Goal: Task Accomplishment & Management: Complete application form

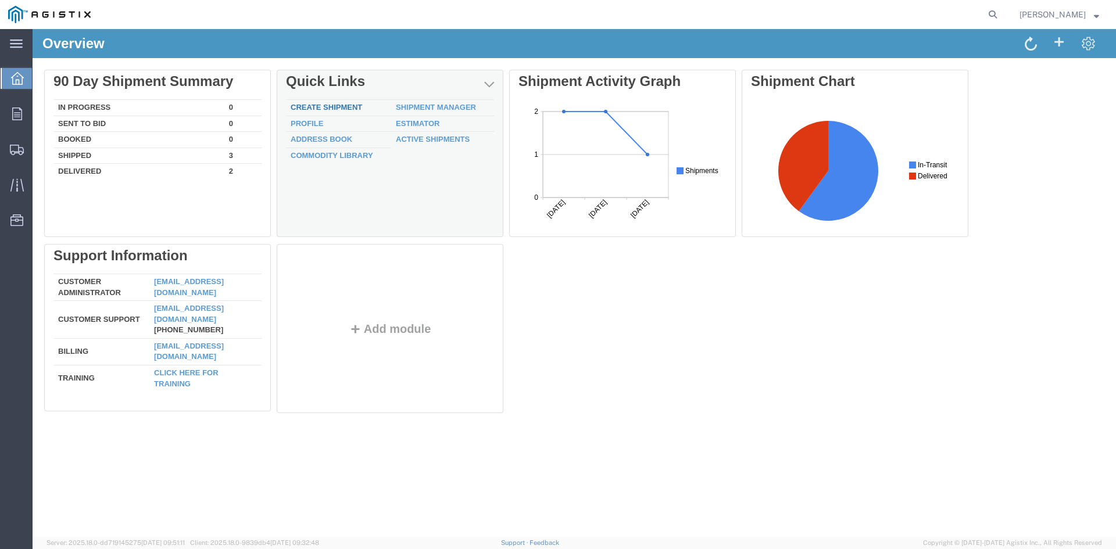
click at [326, 108] on link "Create Shipment" at bounding box center [326, 107] width 71 height 9
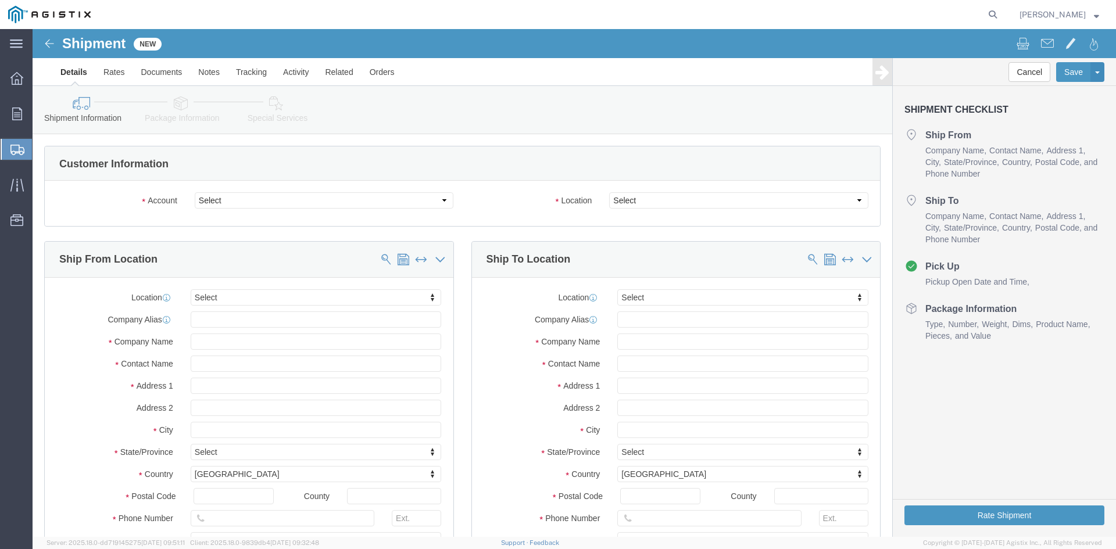
select select
click select "Select PG&E Utility Solutions Group LLC"
select select "9596"
click select "Select PG&E Utility Solutions Group LLC"
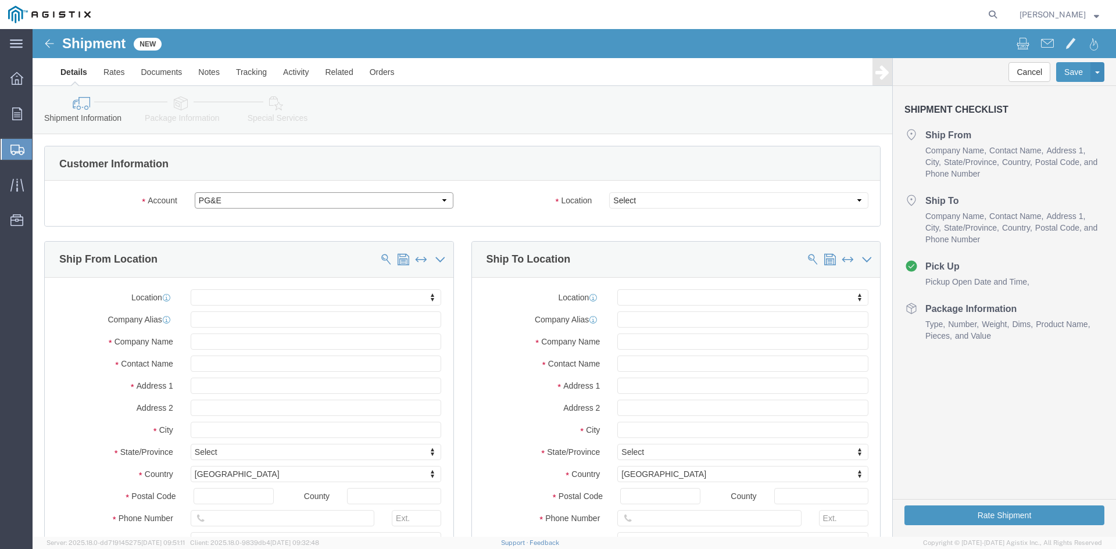
select select "PURCHORD"
select select
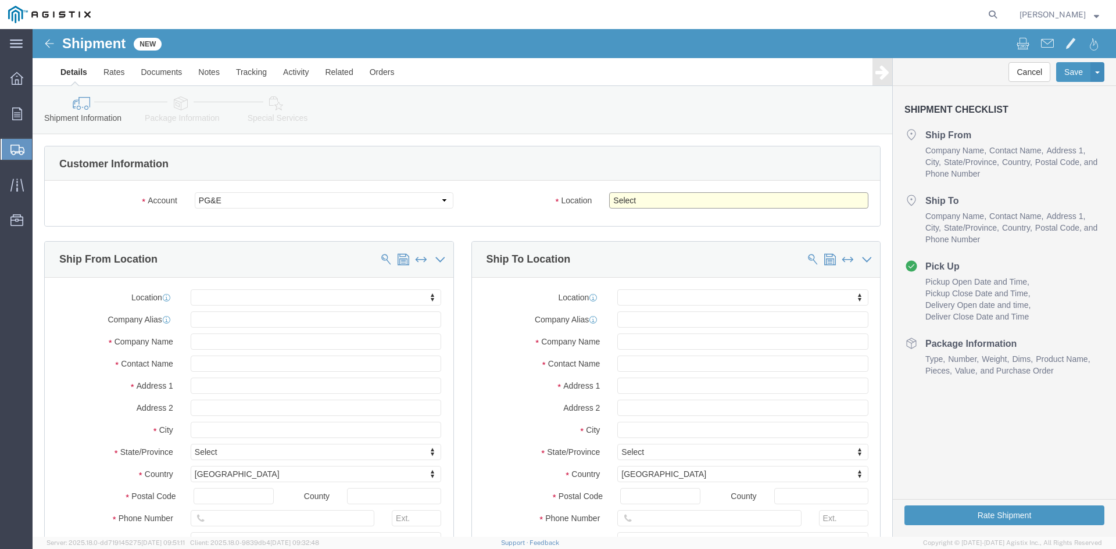
click select "Select All Others [GEOGRAPHIC_DATA] [GEOGRAPHIC_DATA] [GEOGRAPHIC_DATA] [GEOGRA…"
select select "19740"
click select "Select All Others [GEOGRAPHIC_DATA] [GEOGRAPHIC_DATA] [GEOGRAPHIC_DATA] [GEOGRA…"
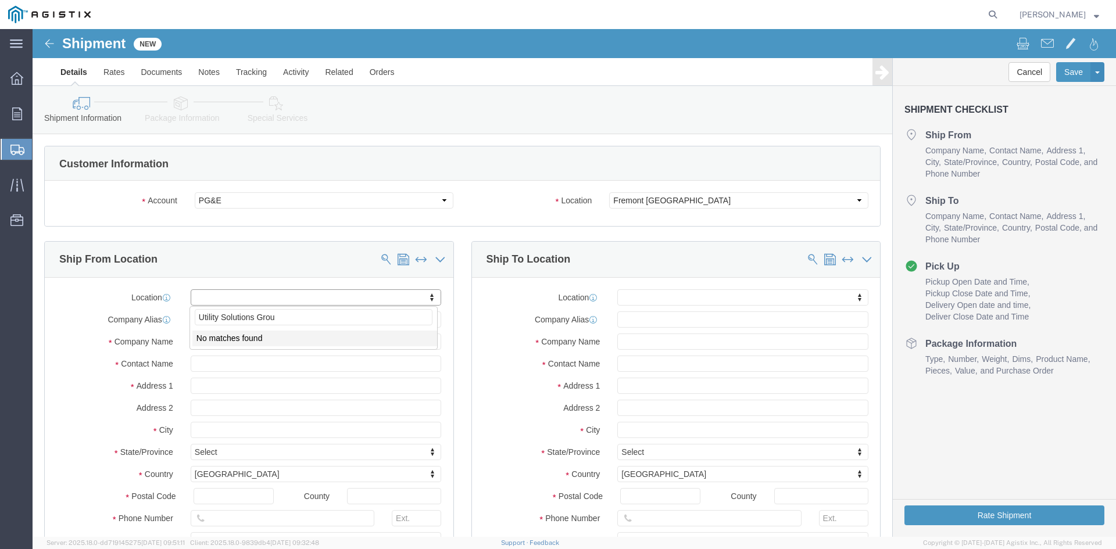
type input "Utility Solutions Group"
type input "D"
click li "No matches found"
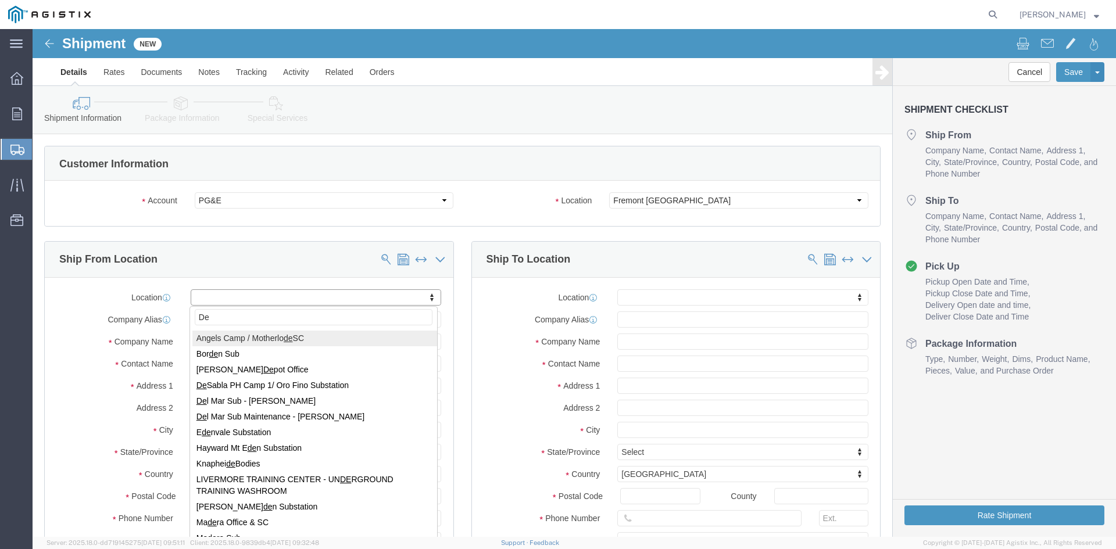
type input "D"
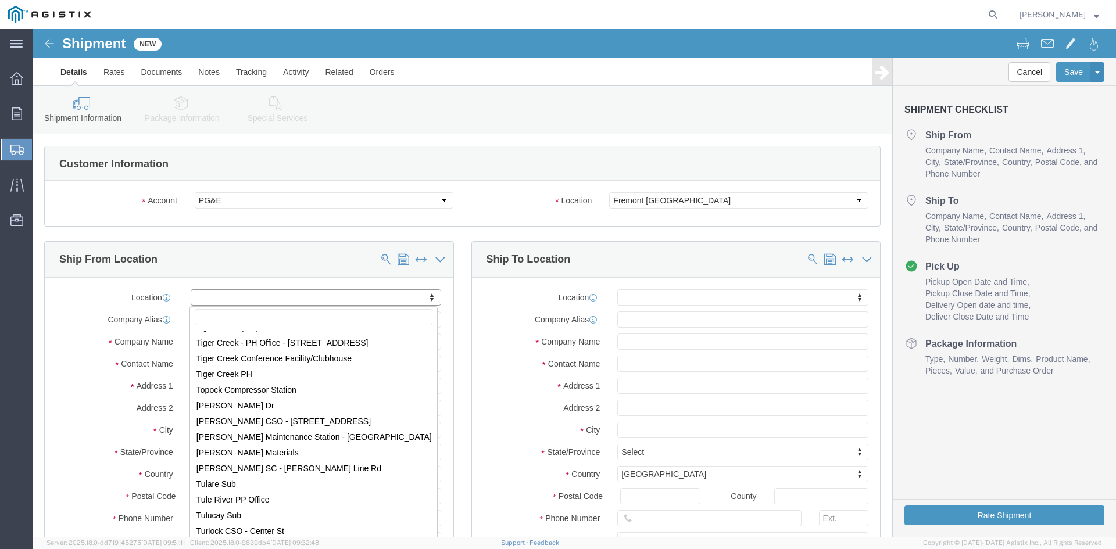
scroll to position [6973, 0]
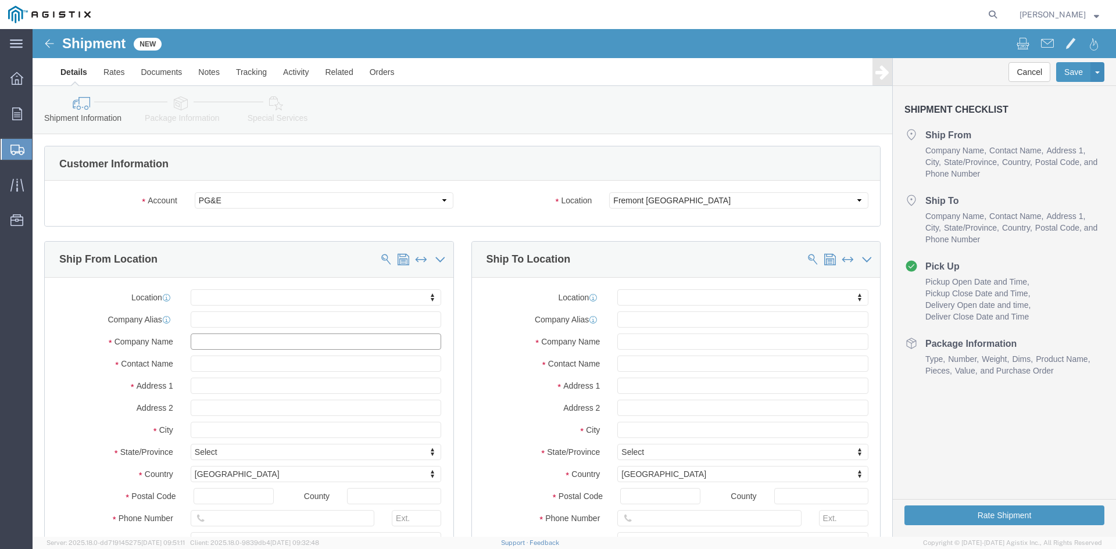
click input "text"
type input "Utility Solutions Group"
click input "text"
type input "[PERSON_NAME]"
click input "text"
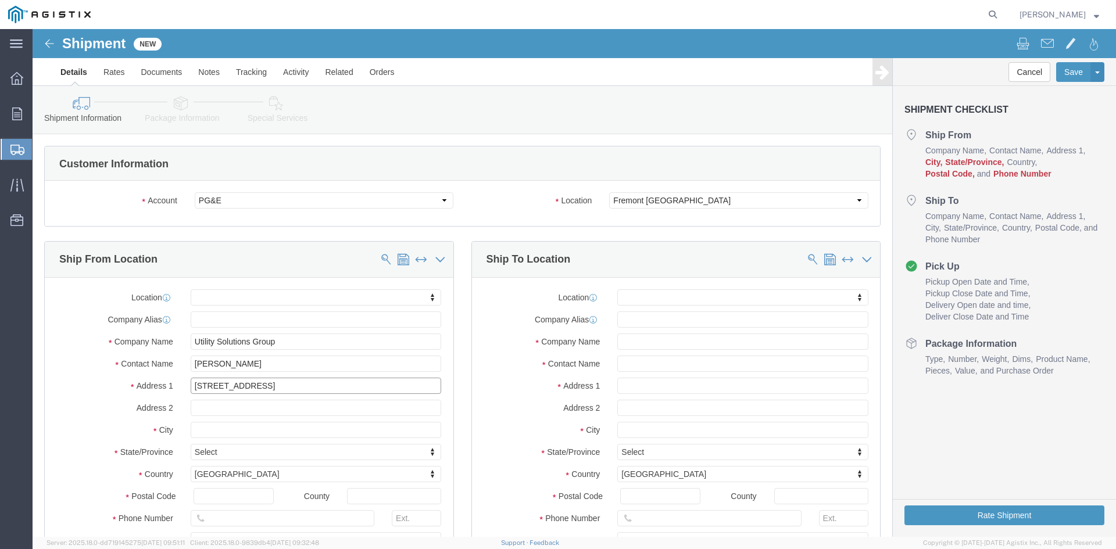
type input "[STREET_ADDRESS]"
select select
click input "text"
type input "Columbus"
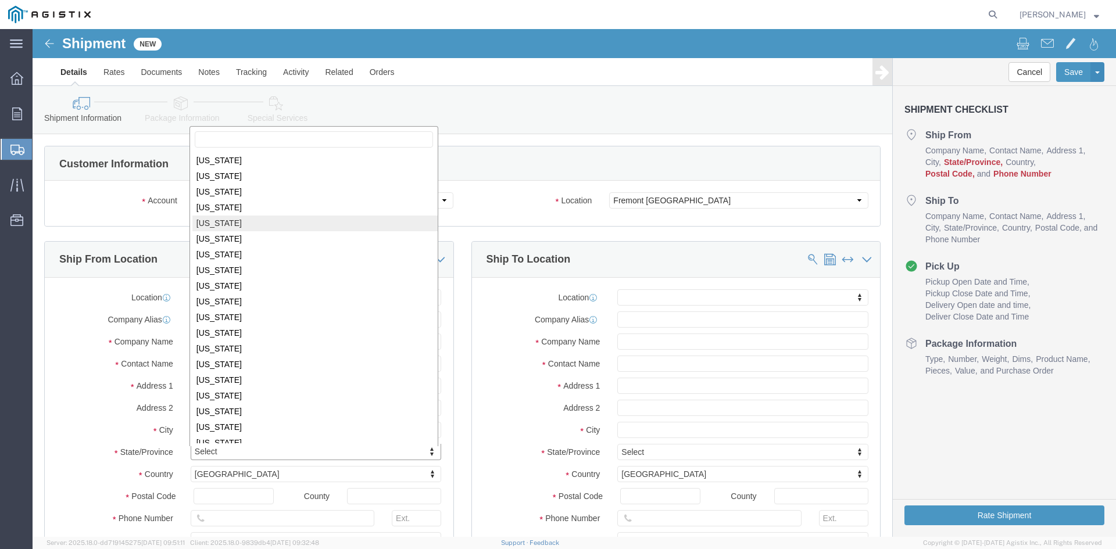
scroll to position [409, 0]
select select
select select "OH"
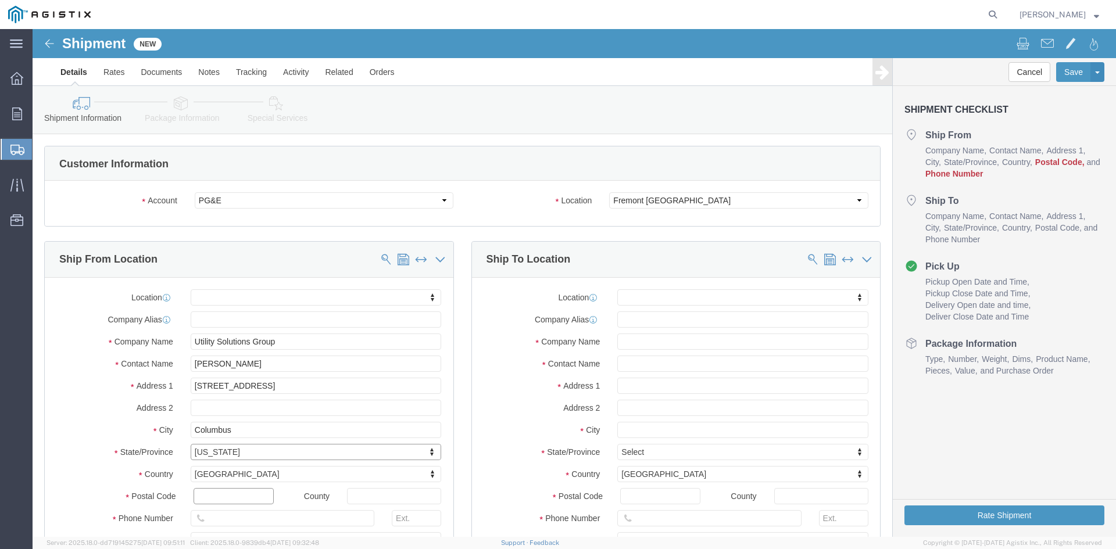
click input "text"
type input "43085"
select select
click input "text"
type input "[GEOGRAPHIC_DATA]"
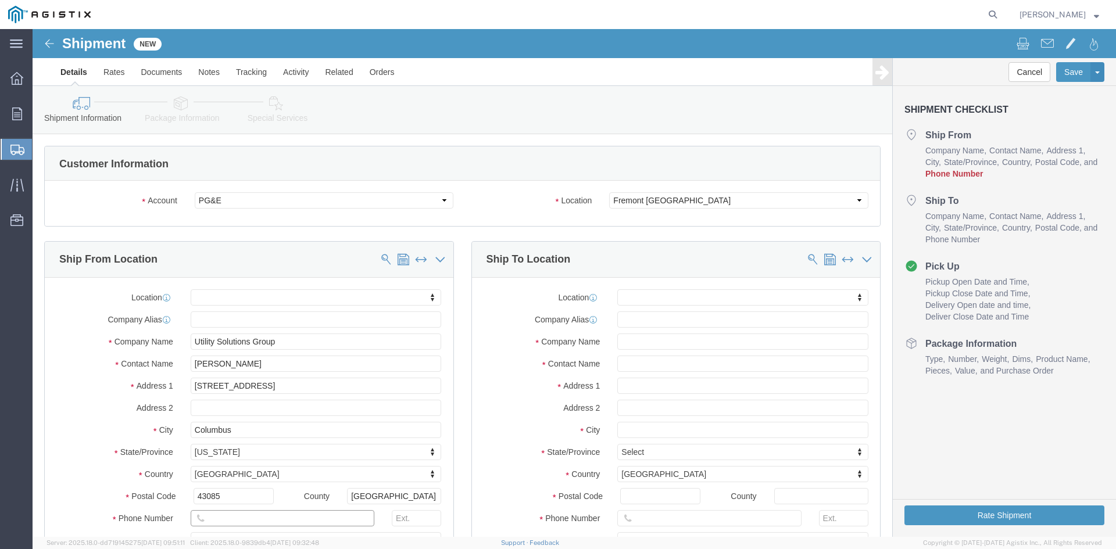
click input "text"
type input "6147787921"
click label "Country"
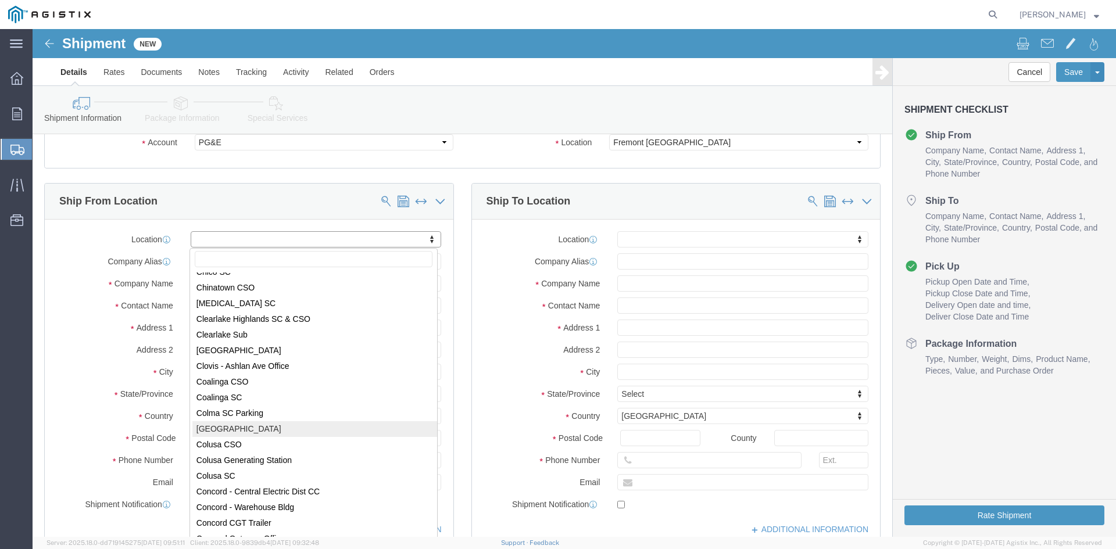
scroll to position [1046, 0]
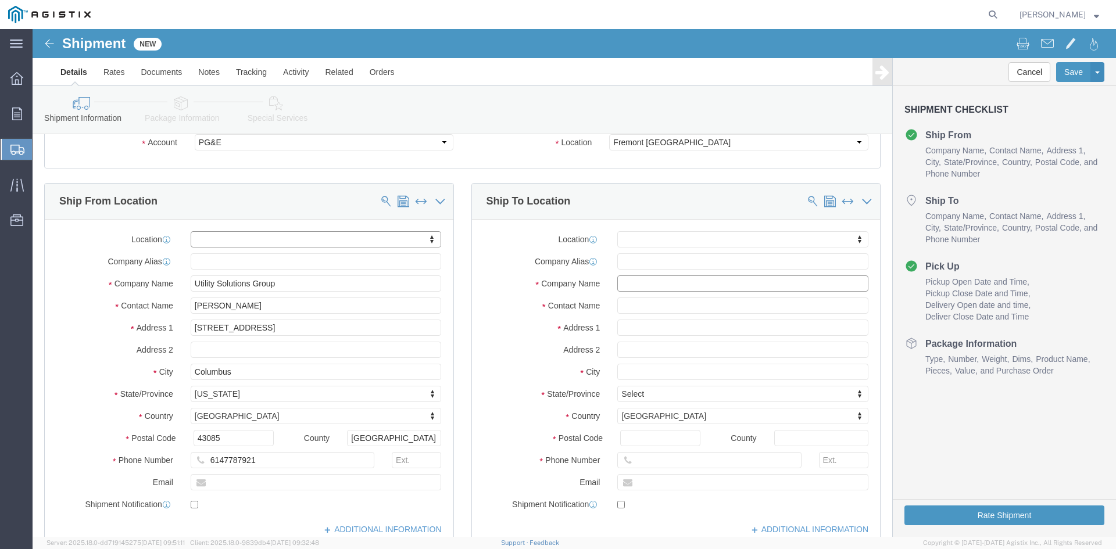
click input "text"
type input "Pacific Gas & Electric"
click input "text"
type input "Fremont Receiving"
click input "text"
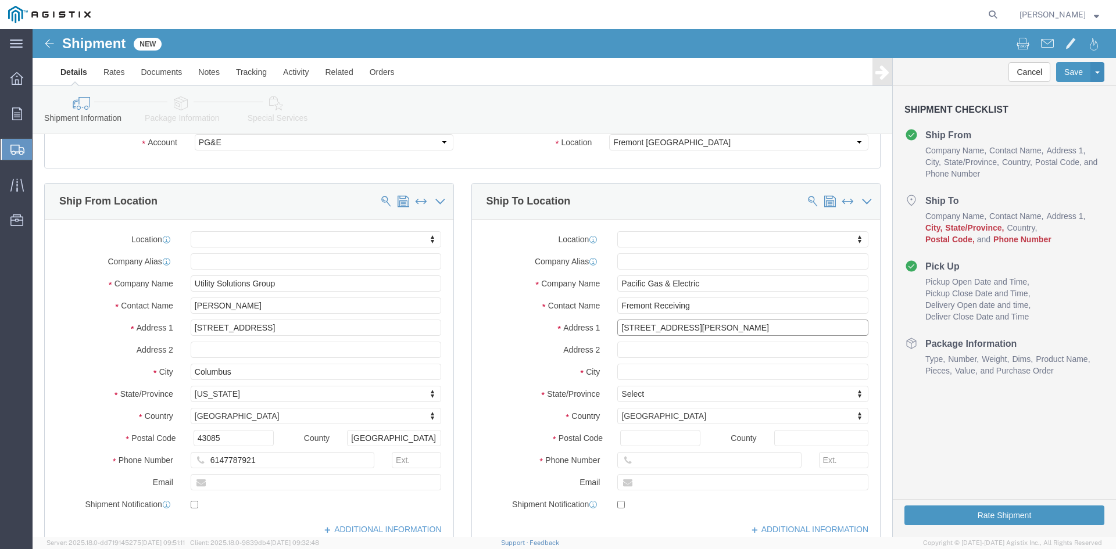
type input "[STREET_ADDRESS][PERSON_NAME]"
select select
click input "text"
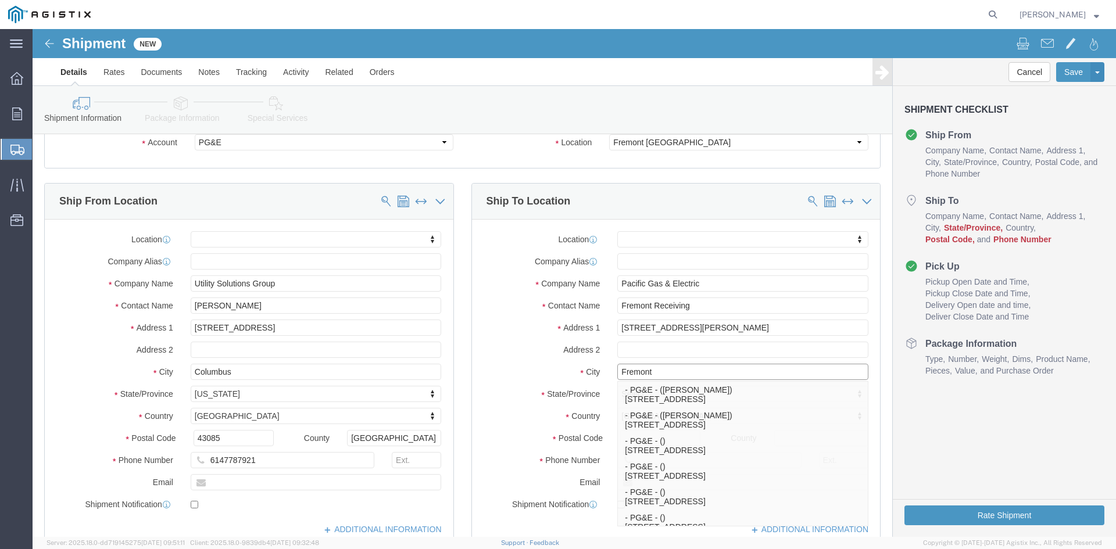
type input "Fremont"
click label "Postal Code"
click input "Postal Code"
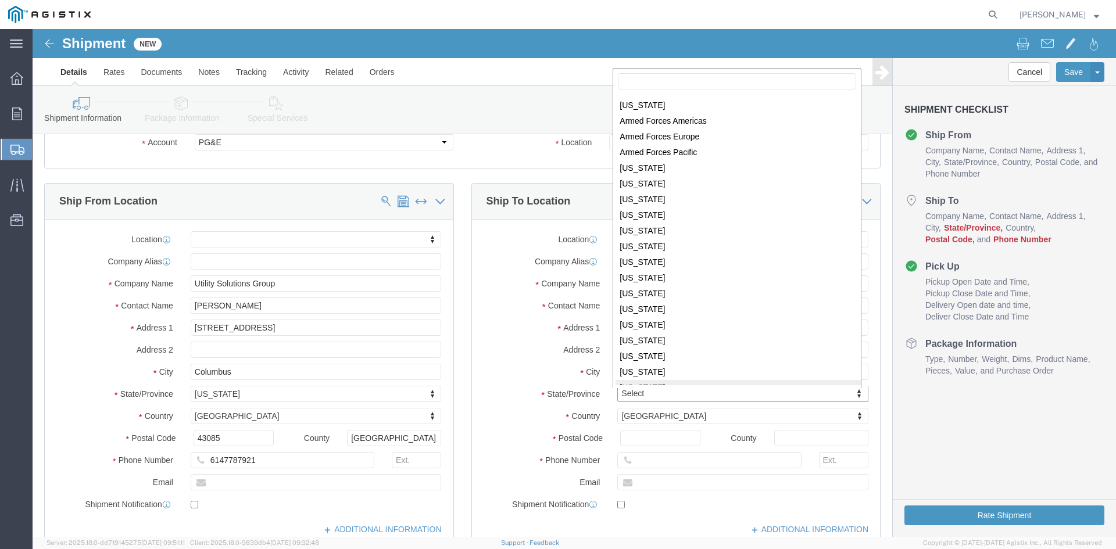
scroll to position [2, 0]
select select
select select "CA"
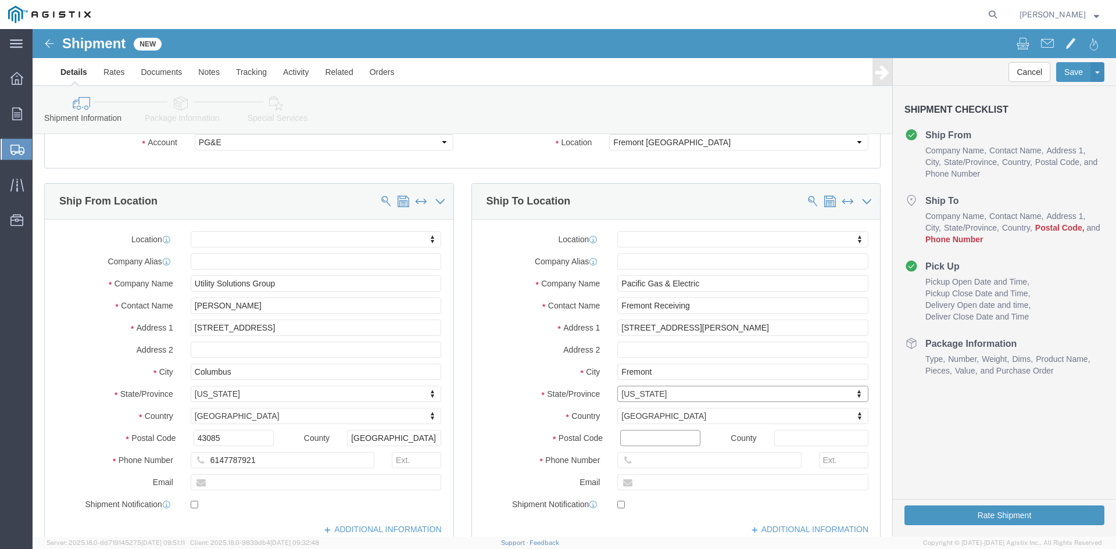
click input "Postal Code"
type input "94538"
select select
click input "text"
type input "[GEOGRAPHIC_DATA]"
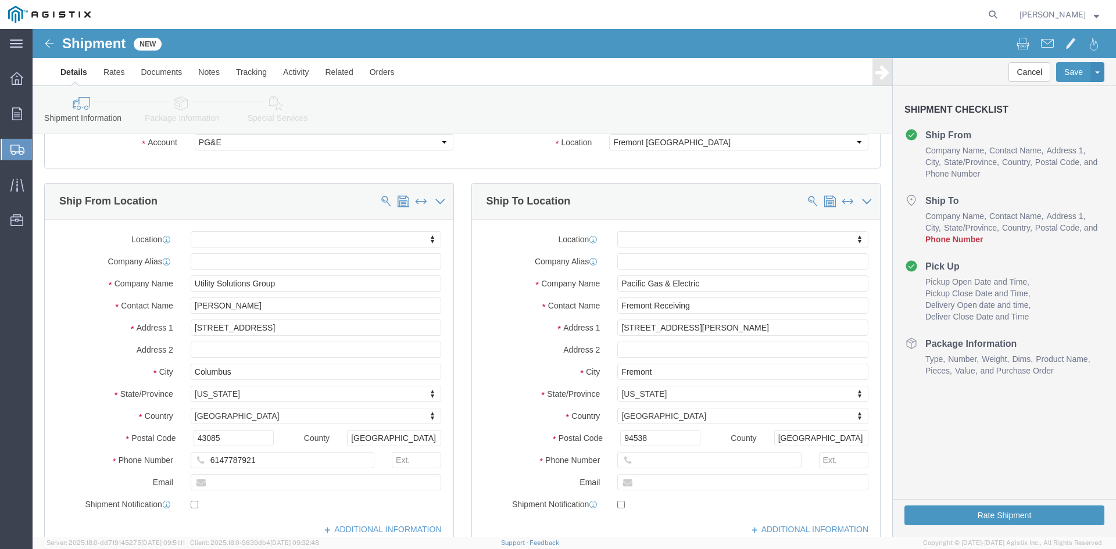
click icon
click input "text"
type input "18007435000"
click label "Email"
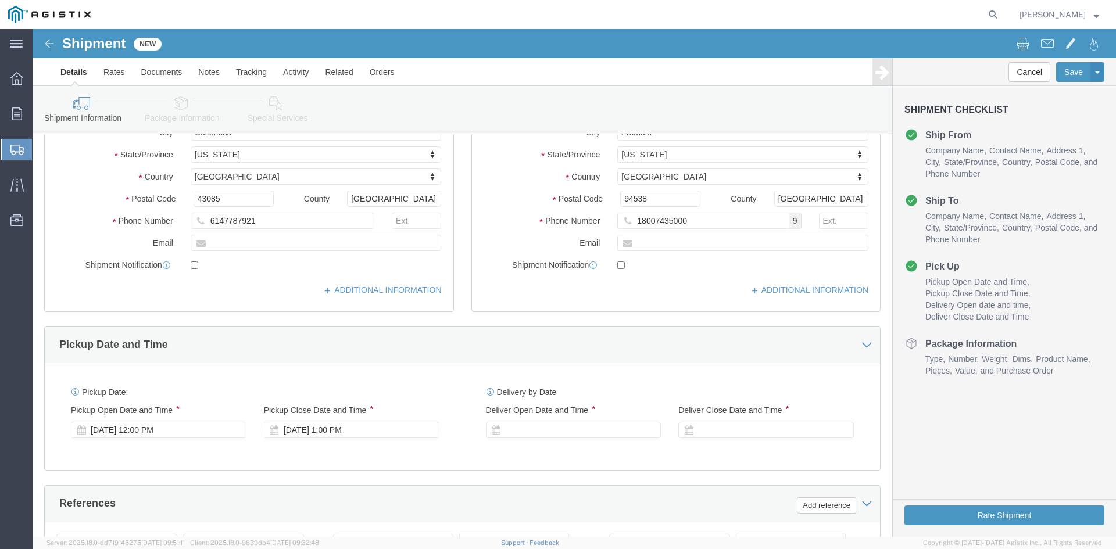
scroll to position [407, 0]
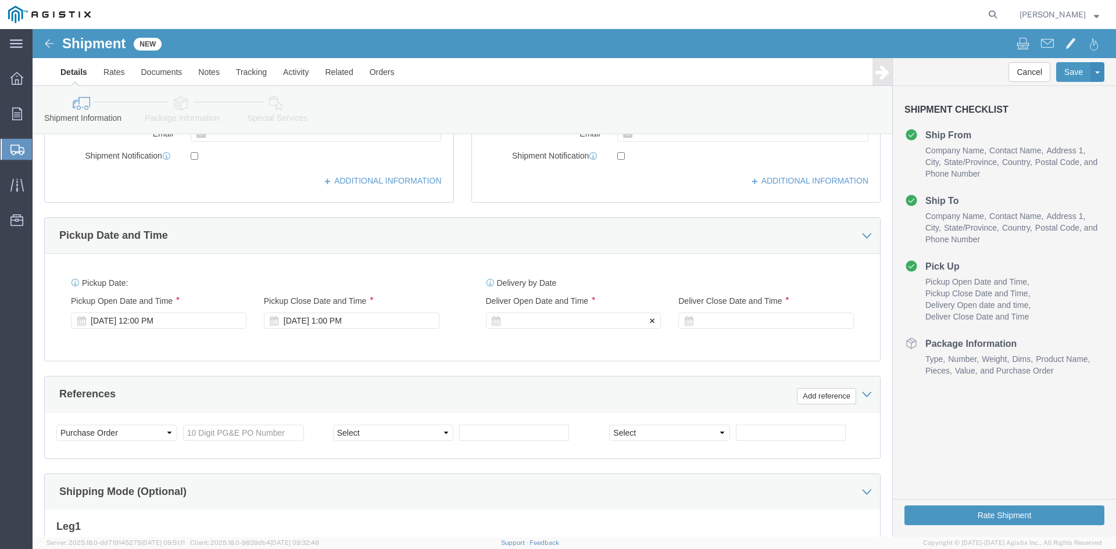
click icon
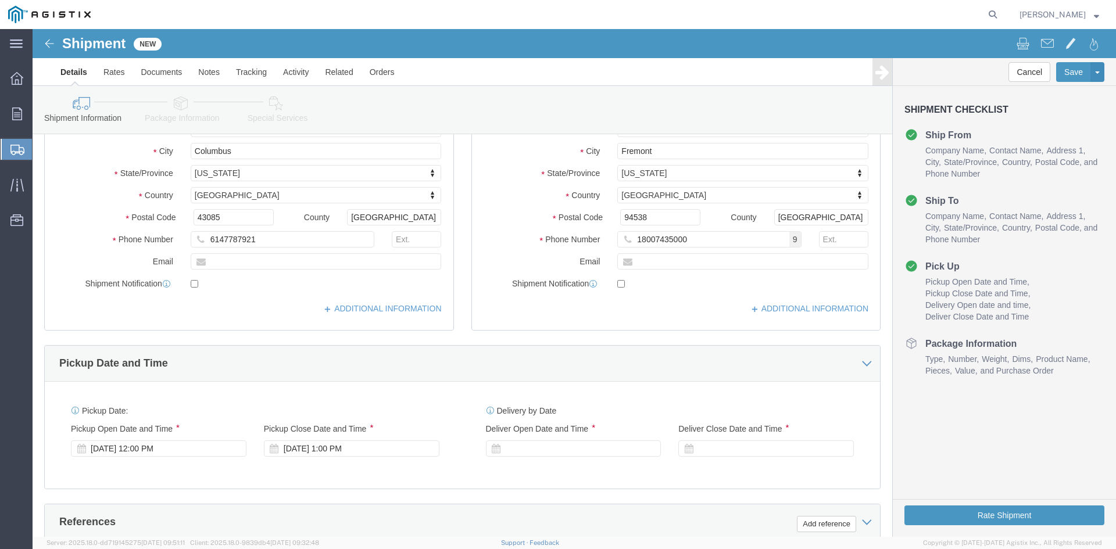
scroll to position [349, 0]
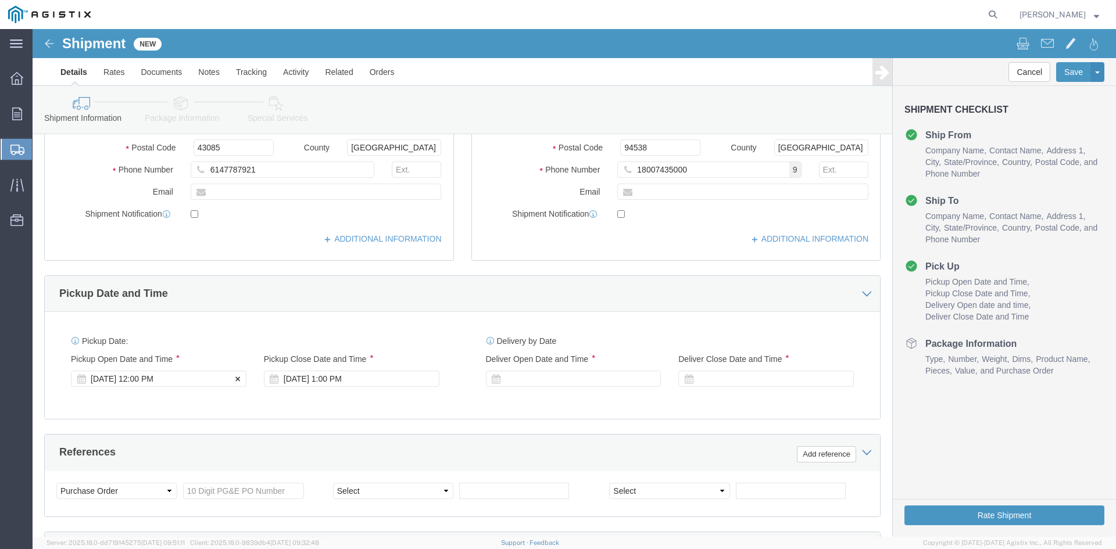
click icon
click div "Pickup Date and Time"
click icon
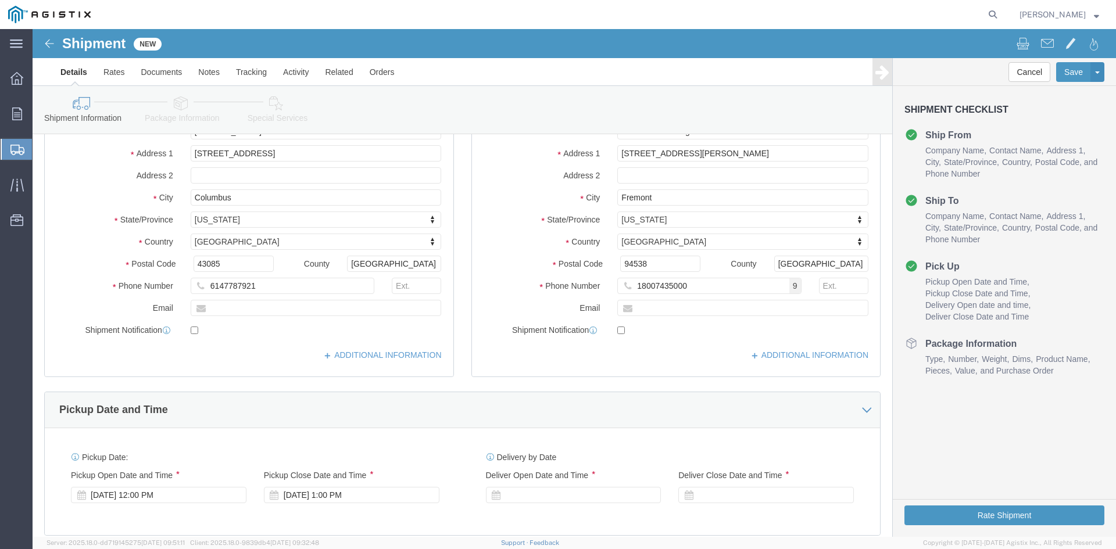
scroll to position [523, 0]
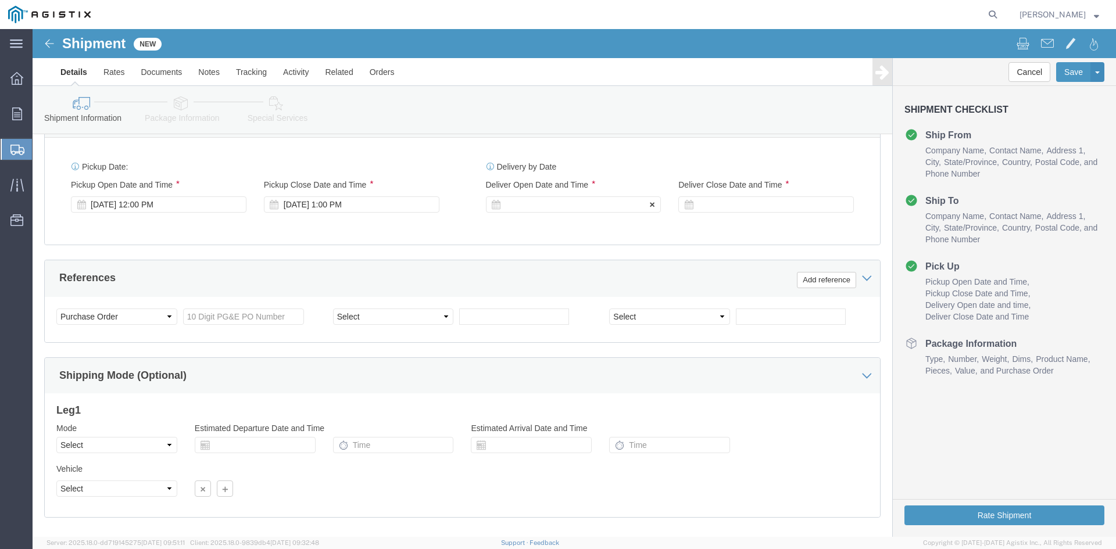
click icon
click div "[DATE] 12:00 PM"
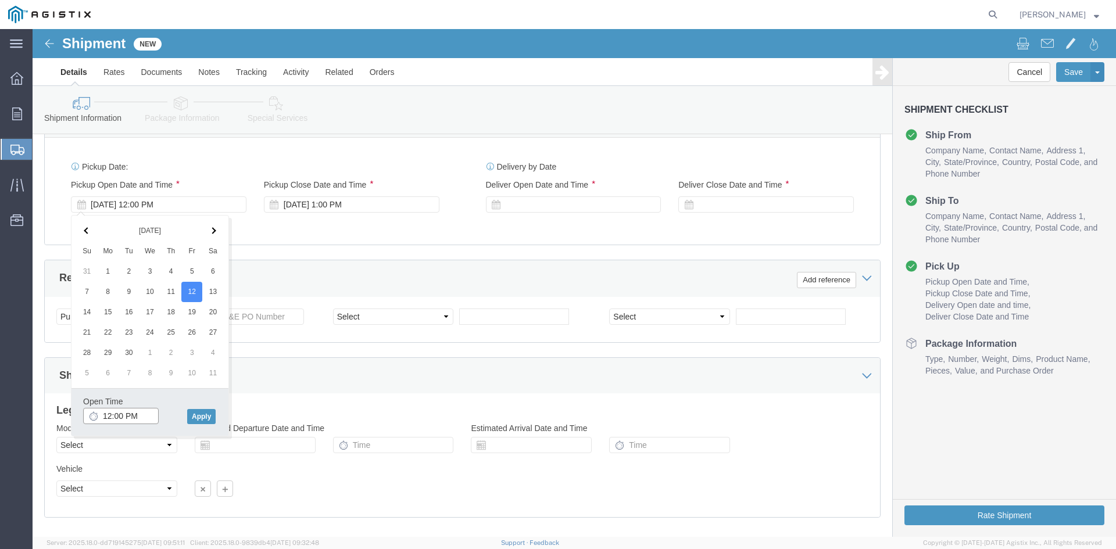
click input "12:00 PM"
type input "3:00 PM"
click button "Apply"
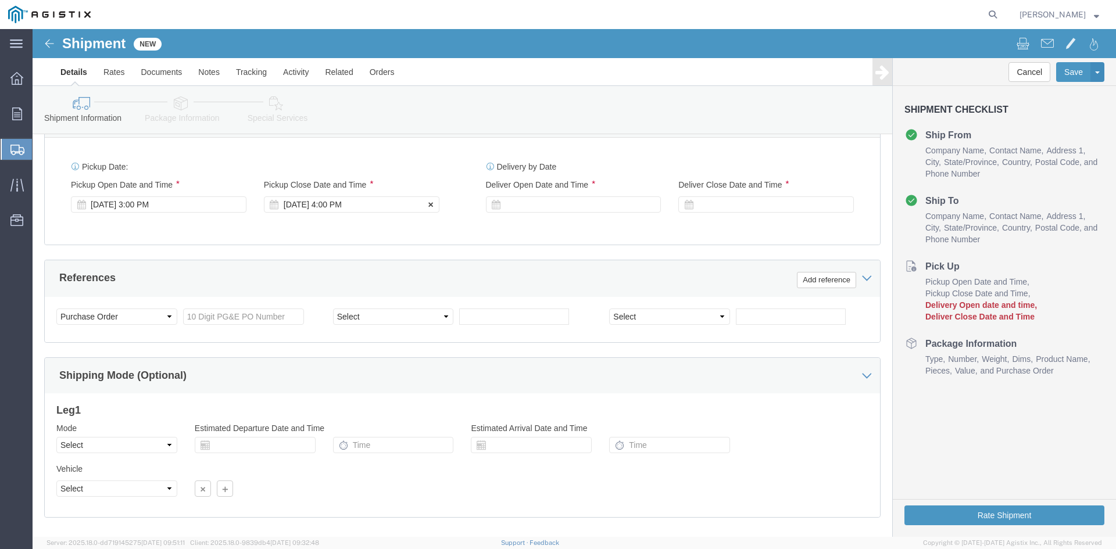
click div "[DATE] 4:00 PM"
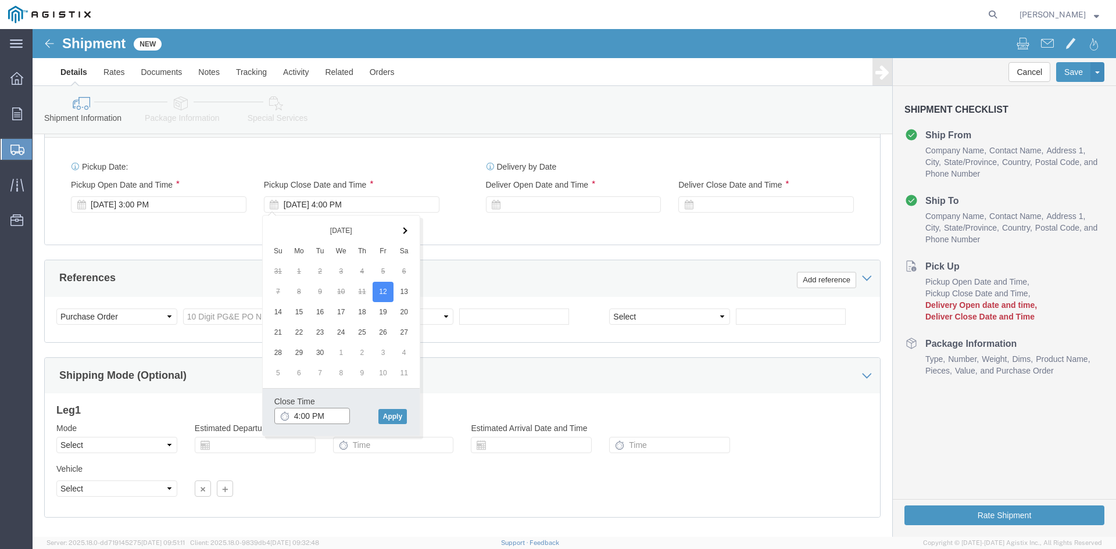
click input "4:00 PM"
type input "5:00 PM"
click button "Apply"
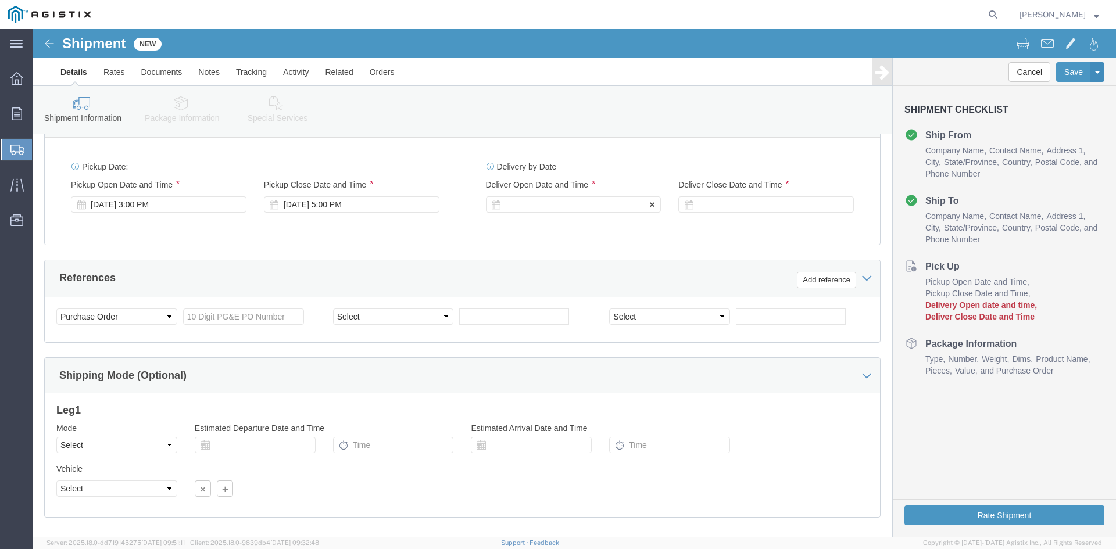
click icon
click div
click icon
click div
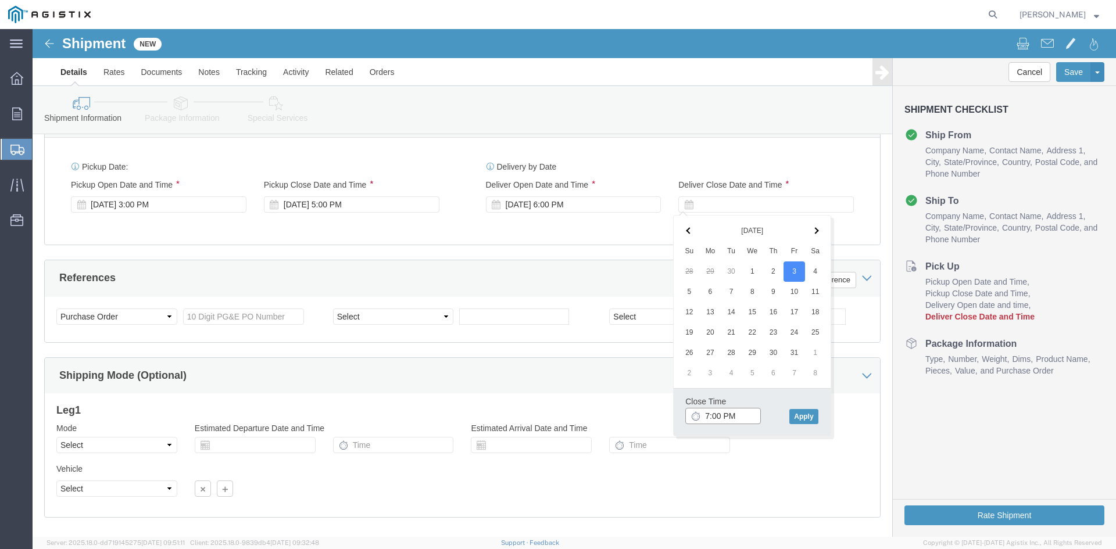
click input "7:00 PM"
type input "4:00 PM"
click button "Apply"
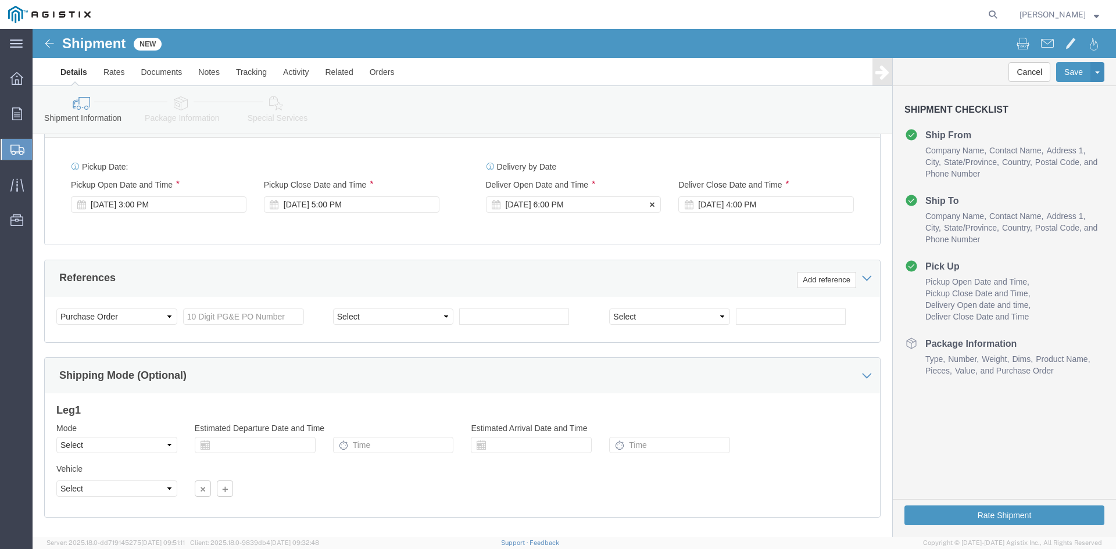
click div "[DATE] 6:00 PM"
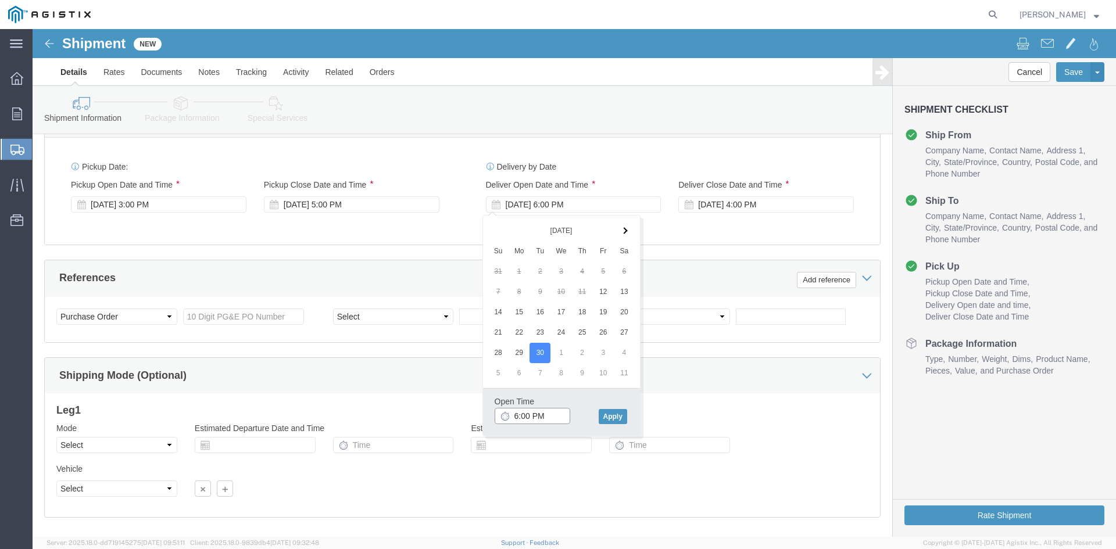
click input "6:00 PM"
type input "4:00 PM"
click button "Apply"
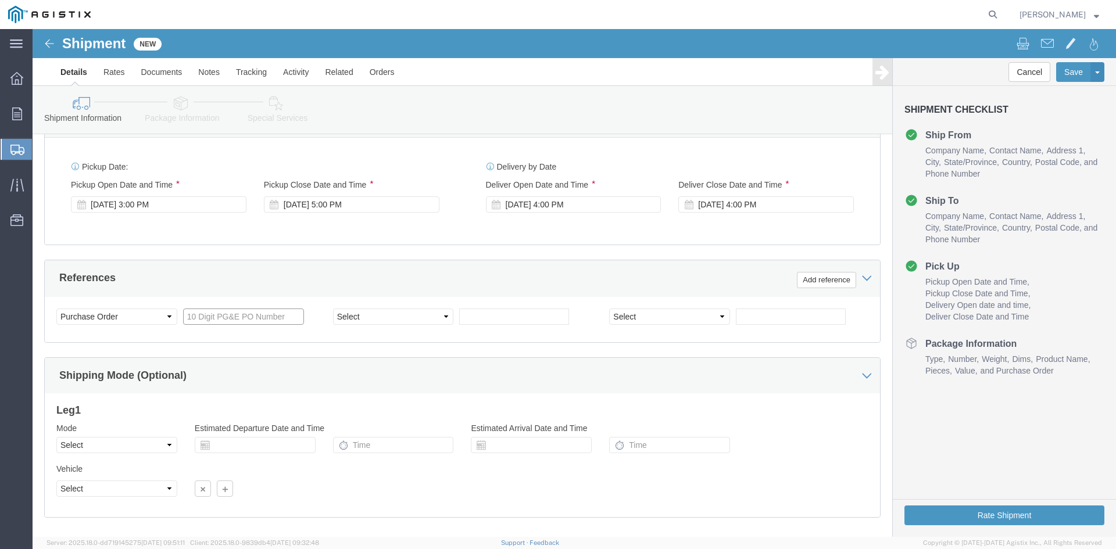
click input "text"
type input "PGEM032117"
click select "Select Account Type Activity ID Airline Appointment Number ASN Batch Request # …"
select select "SALEORDR"
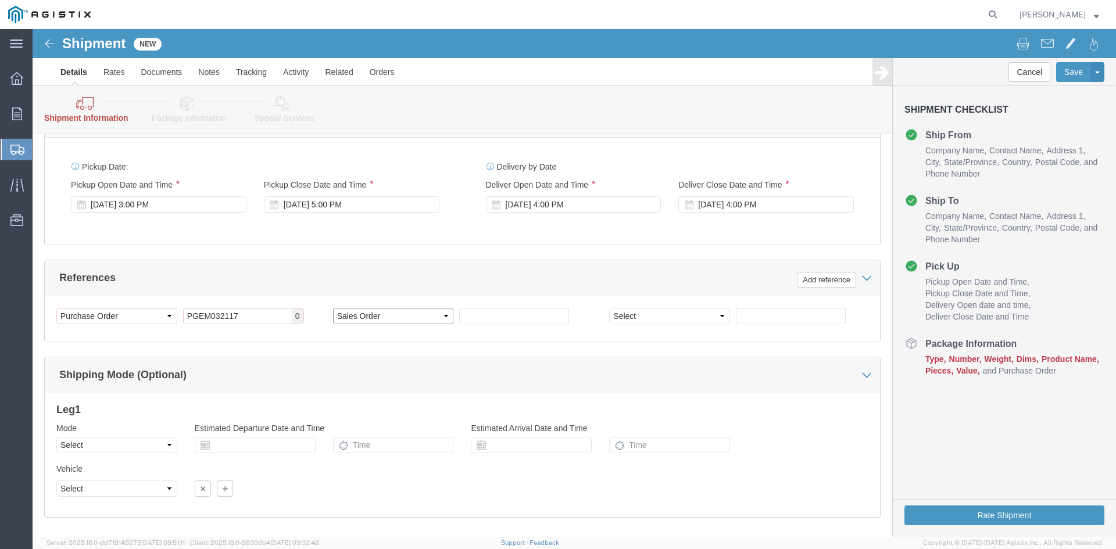
click select "Select Account Type Activity ID Airline Appointment Number ASN Batch Request # …"
click input "text"
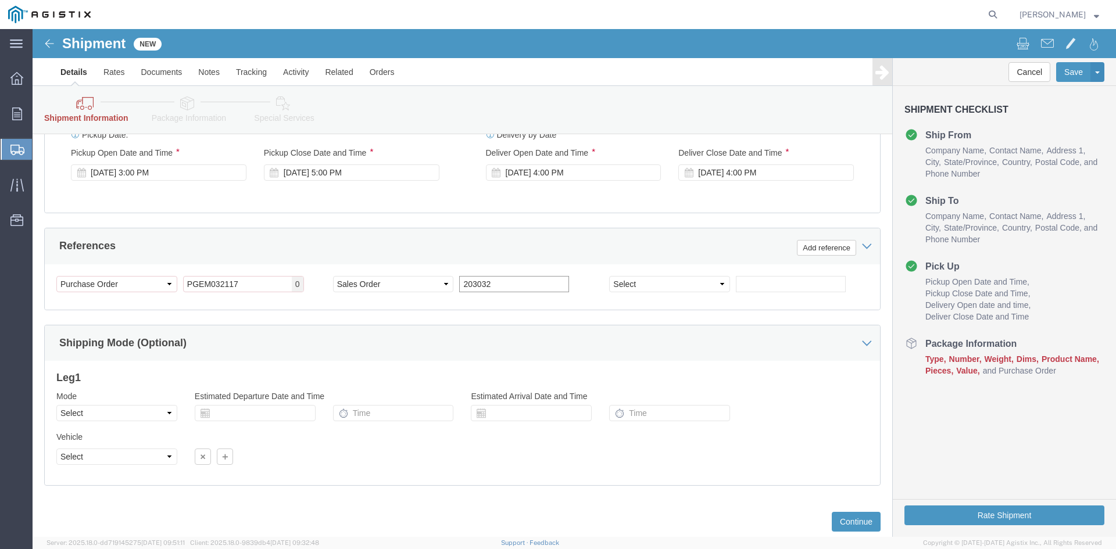
scroll to position [634, 0]
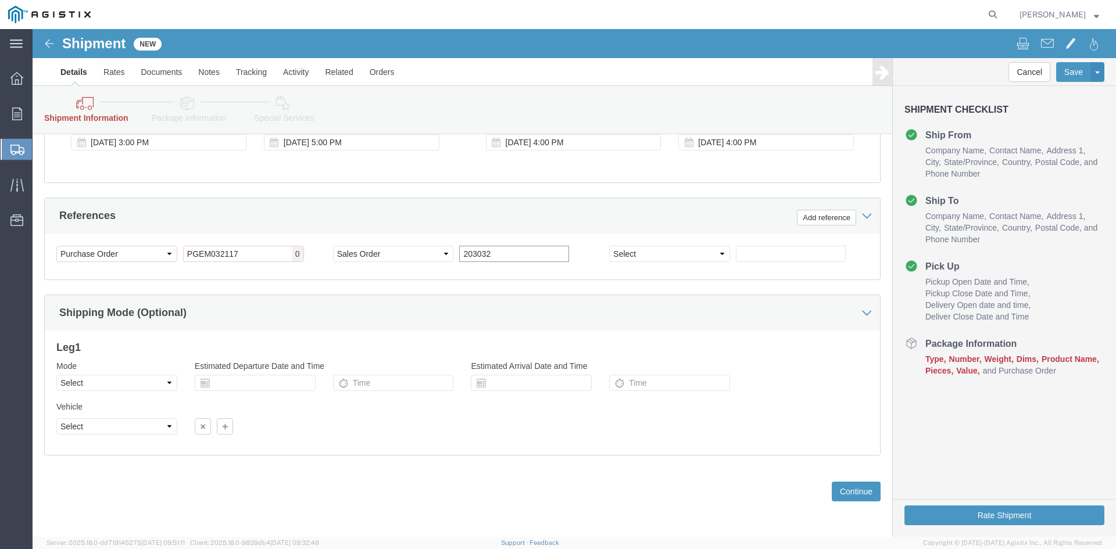
type input "203032"
click select "Select"
click select "Select Air Less than Truckload Multi-Leg Ocean Freight Rail Small Parcel Truckl…"
select select "LTL"
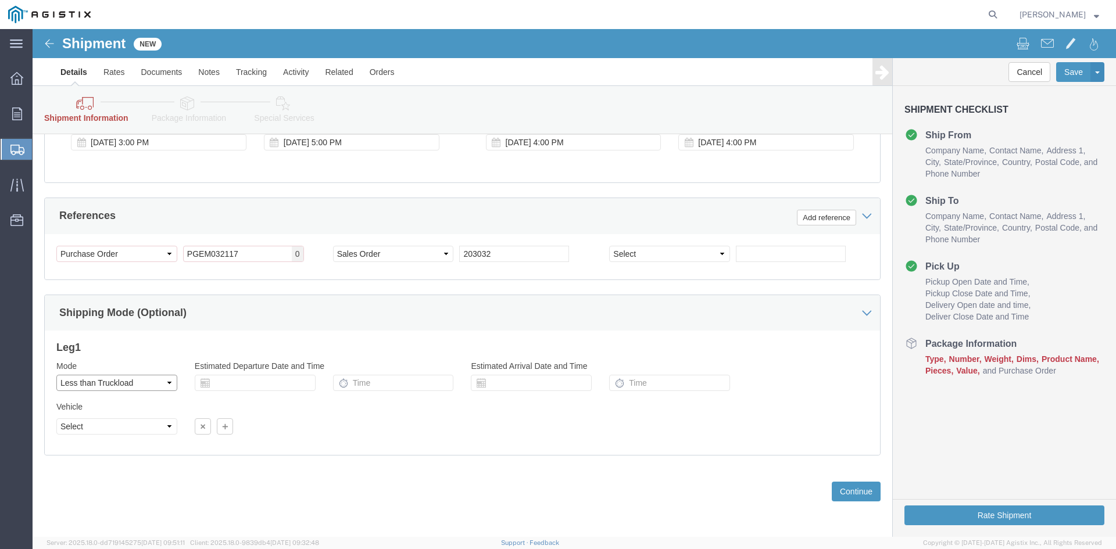
click select "Select Air Less than Truckload Multi-Leg Ocean Freight Rail Small Parcel Truckl…"
click icon
click input "text"
click div "Mode Select Air Less than Truckload Multi-Leg Ocean Freight Rail Small Parcel T…"
click select "Select Straight Truck"
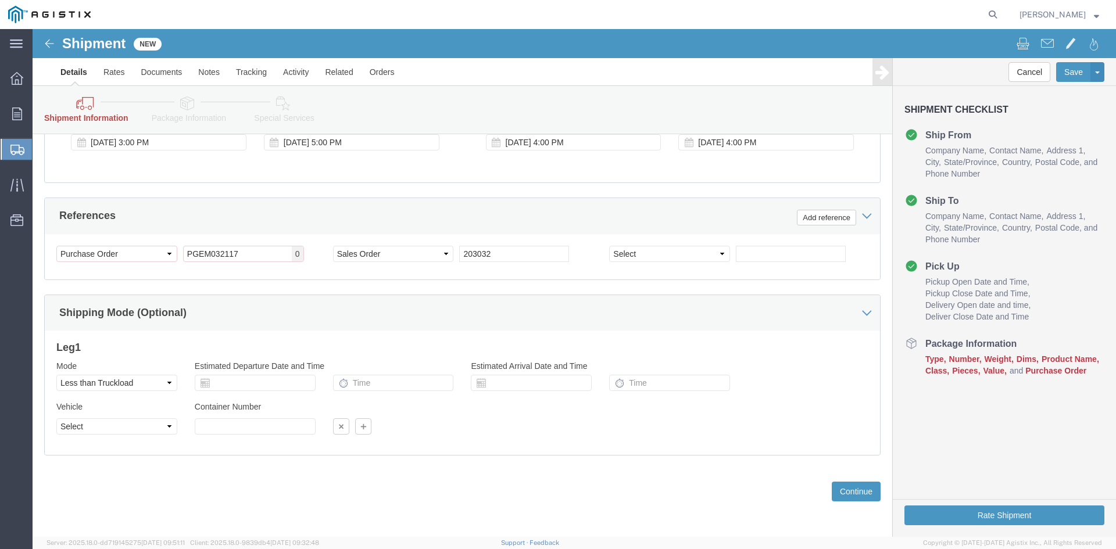
click div "Previous Continue"
click button "Continue"
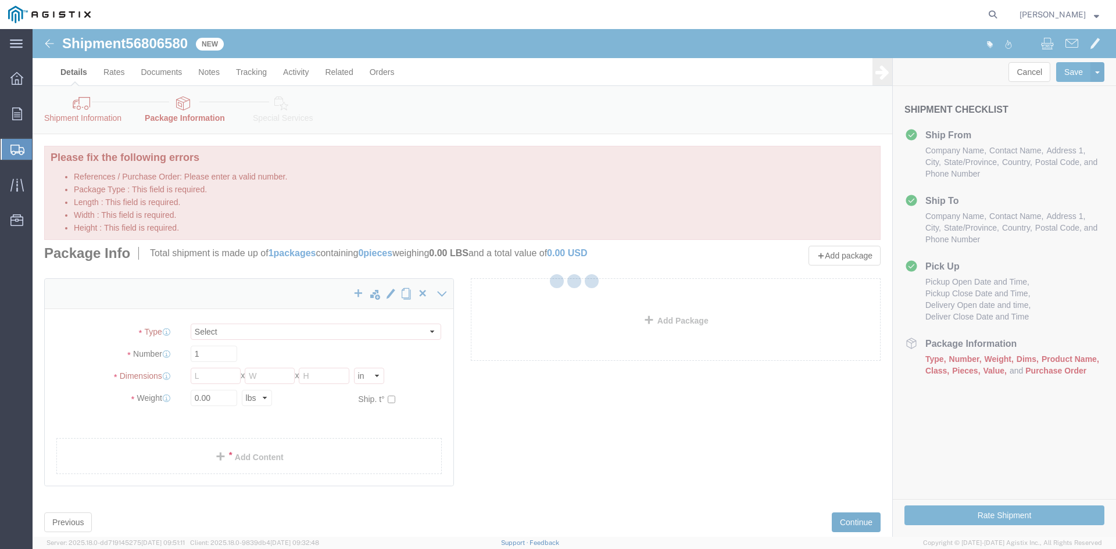
select select "CBOX"
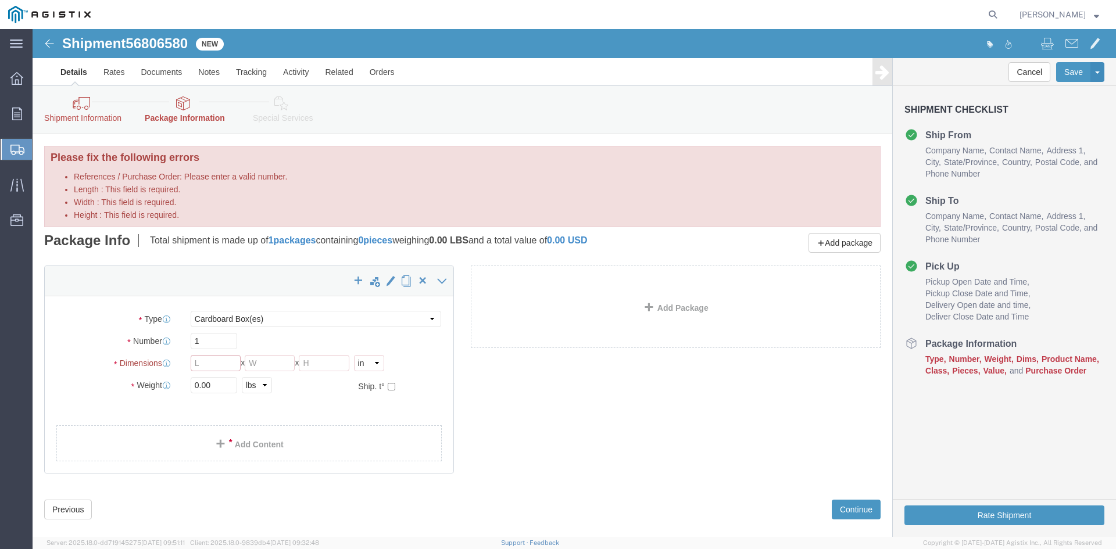
click input "Length : This field is required."
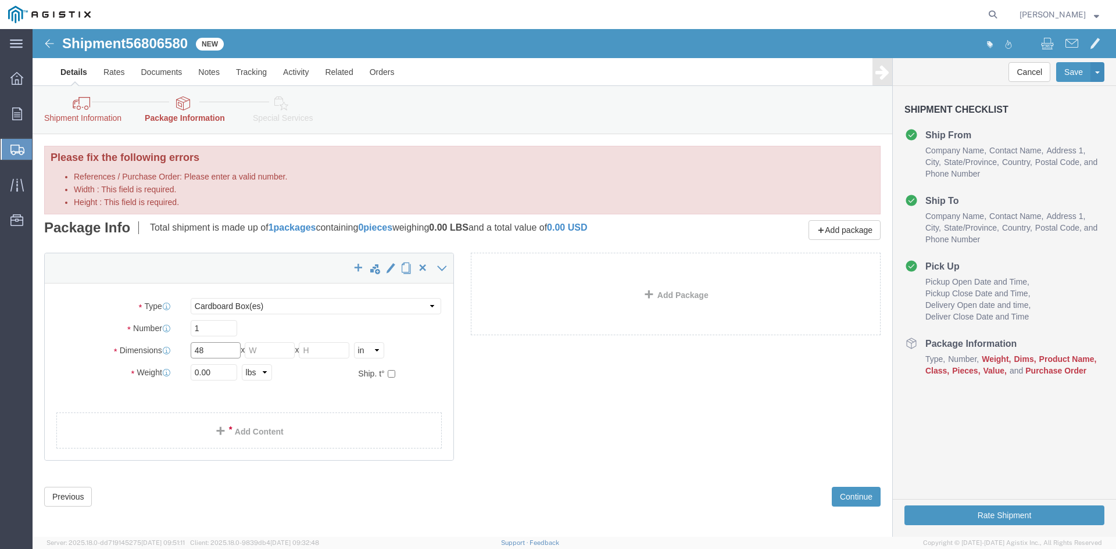
type input "48"
click input "Width : This field is required."
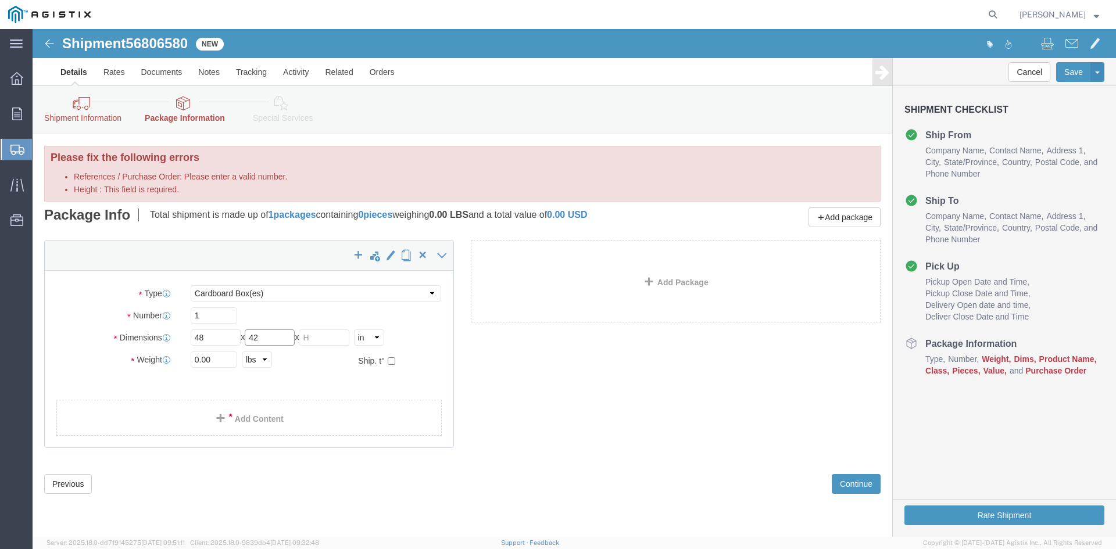
type input "42"
click input "Height : This field is required."
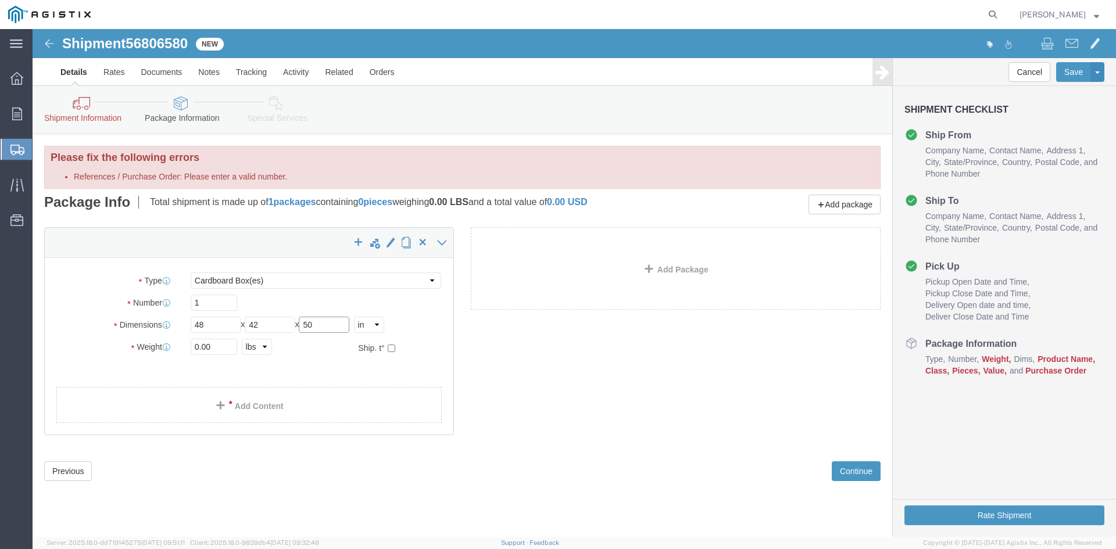
type input "50"
click input "0.00"
type input "0"
type input "785"
click ul
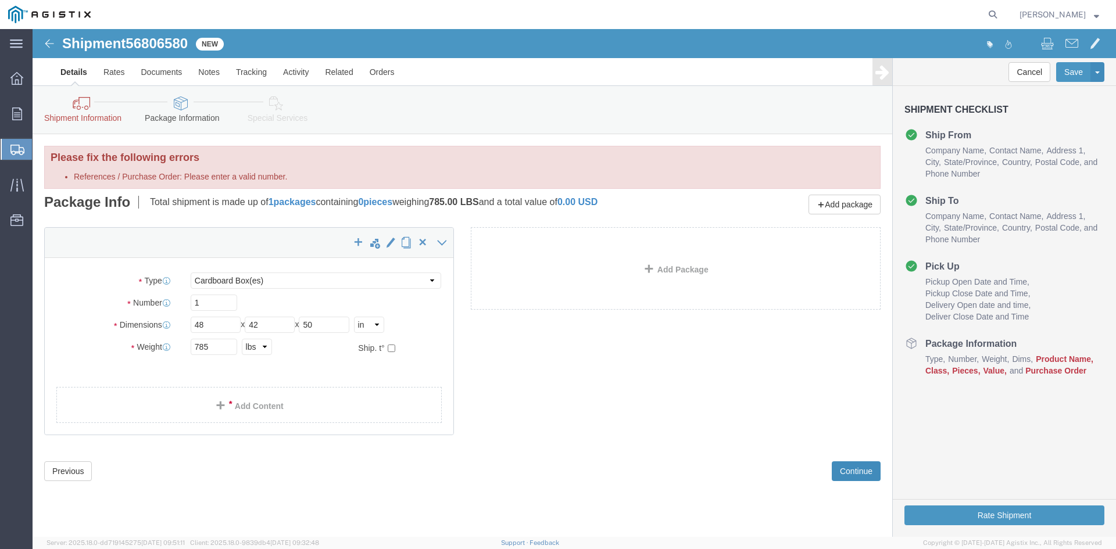
click button "Continue"
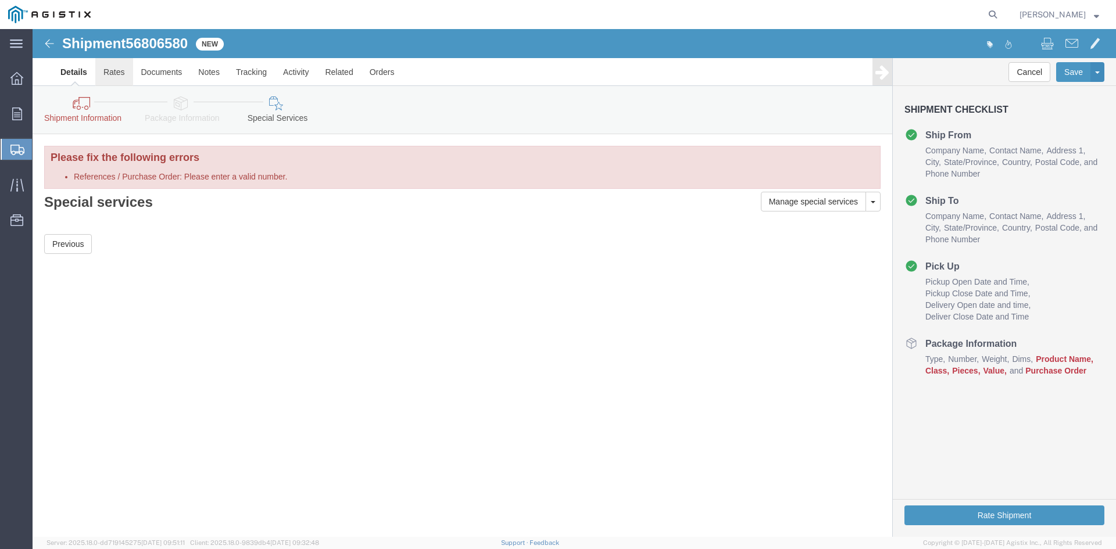
click link "Rates"
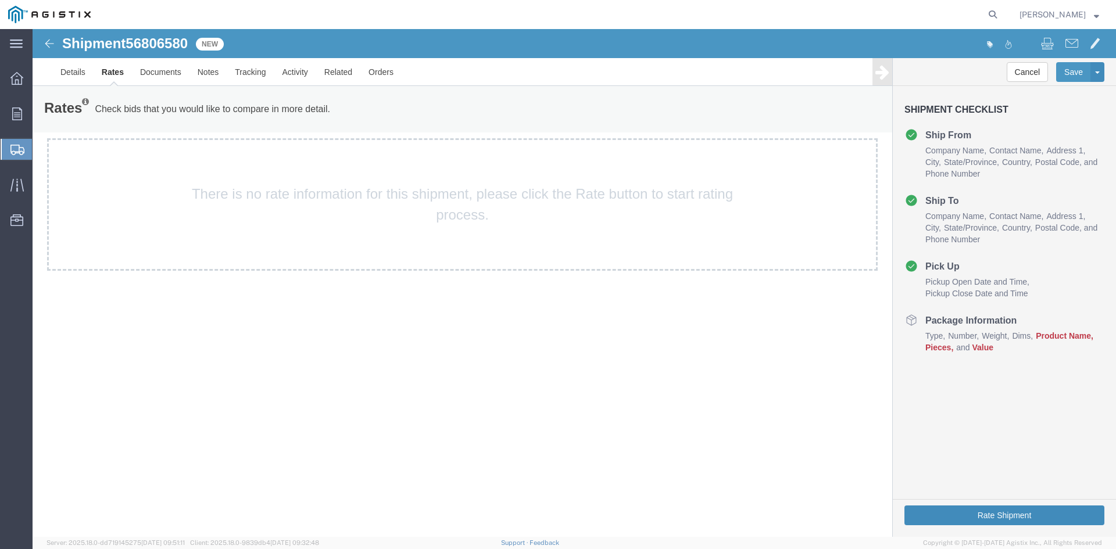
click at [975, 515] on button "Rate Shipment" at bounding box center [1004, 516] width 200 height 20
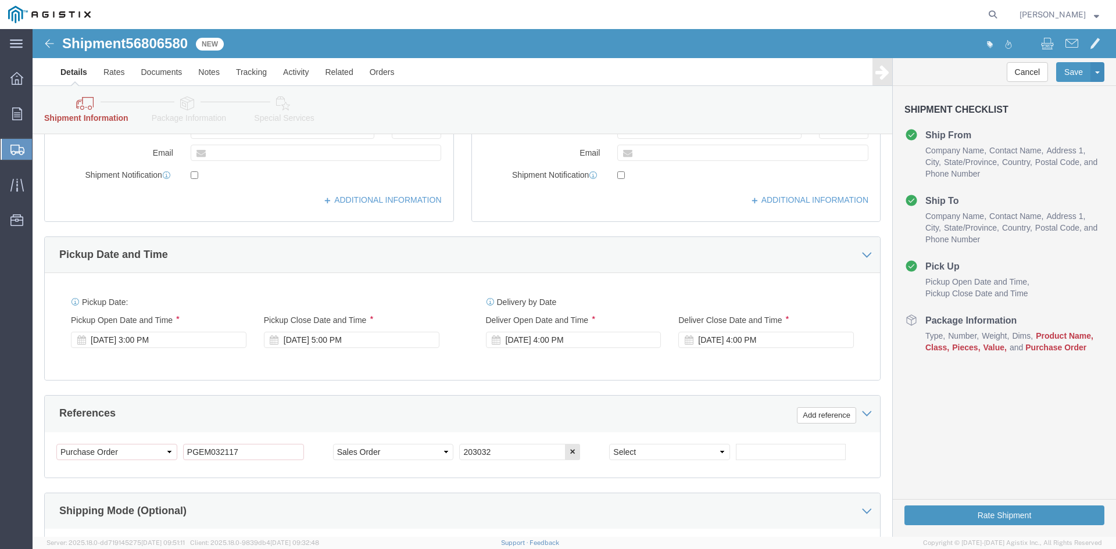
scroll to position [465, 0]
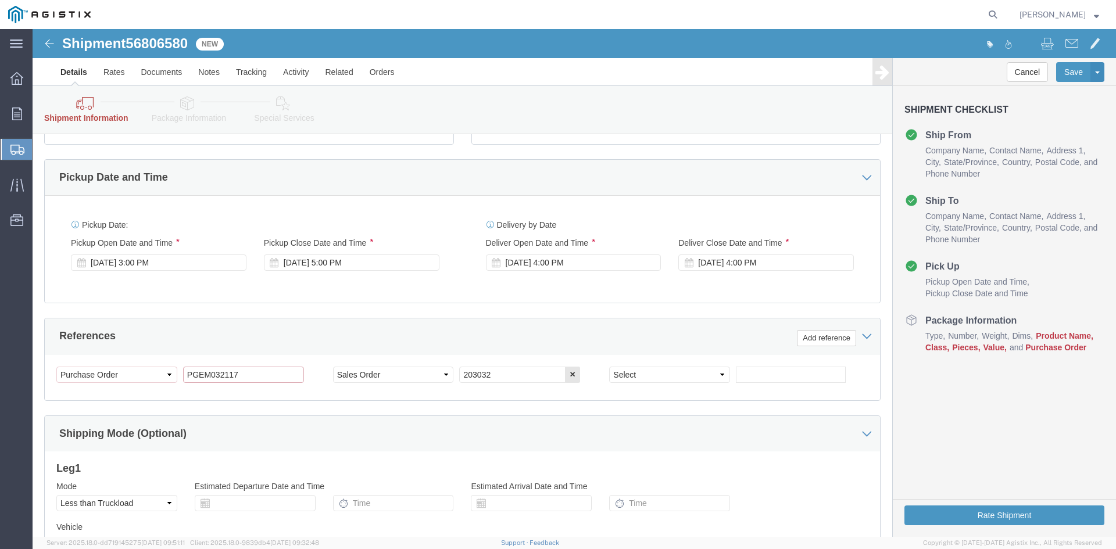
click input "PGEM032117"
type input "P"
type input "M032117"
click div "Shipping Mode (Optional)"
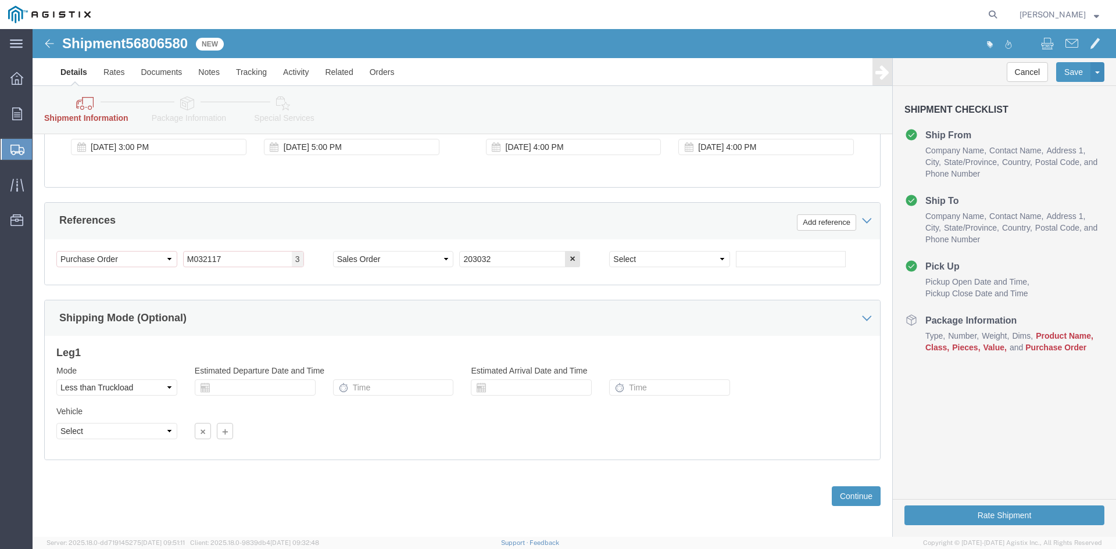
scroll to position [581, 0]
click button "Continue"
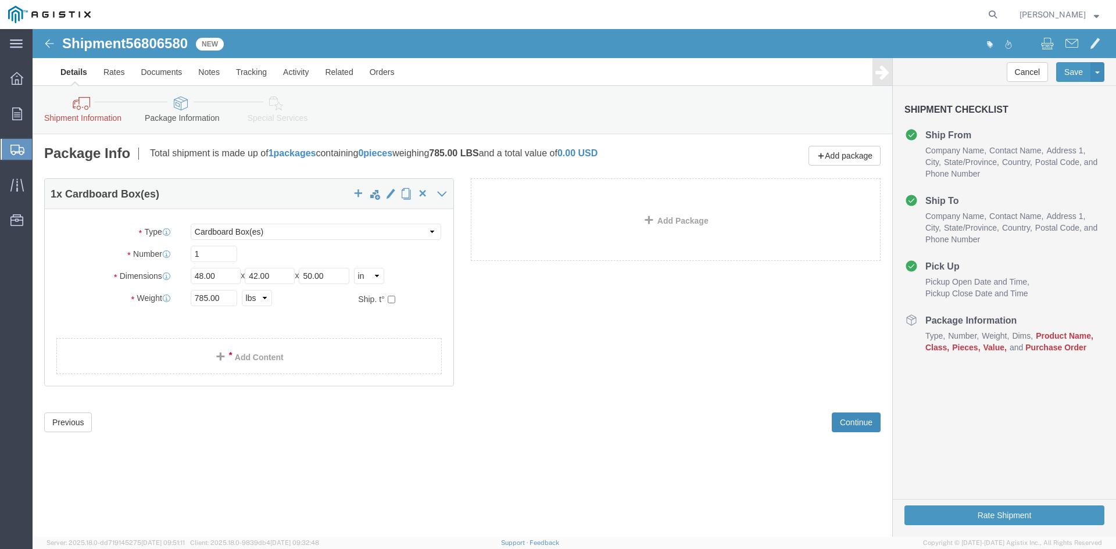
scroll to position [0, 0]
click button "Continue"
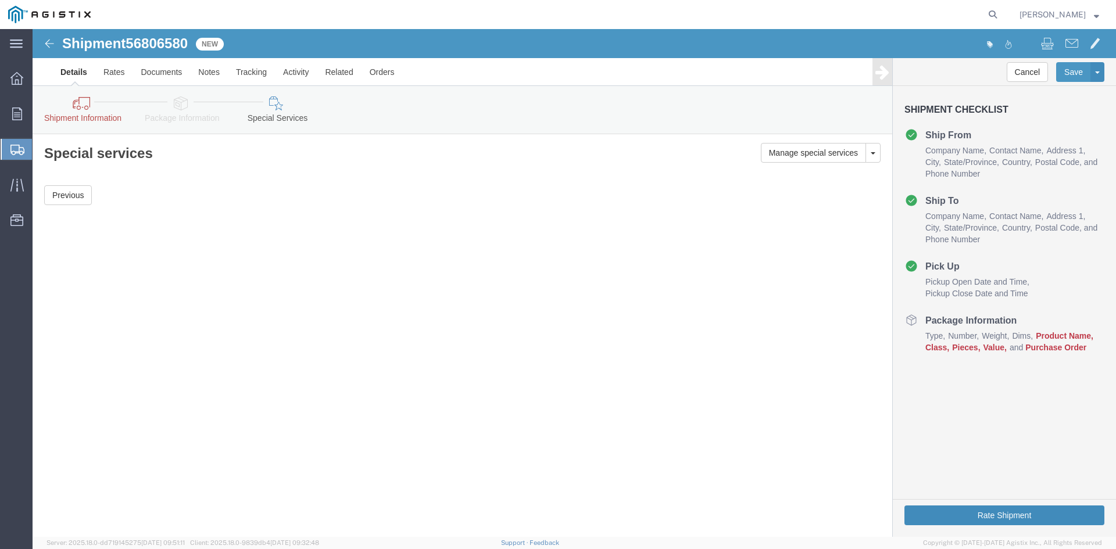
click button "Rate Shipment"
click icon
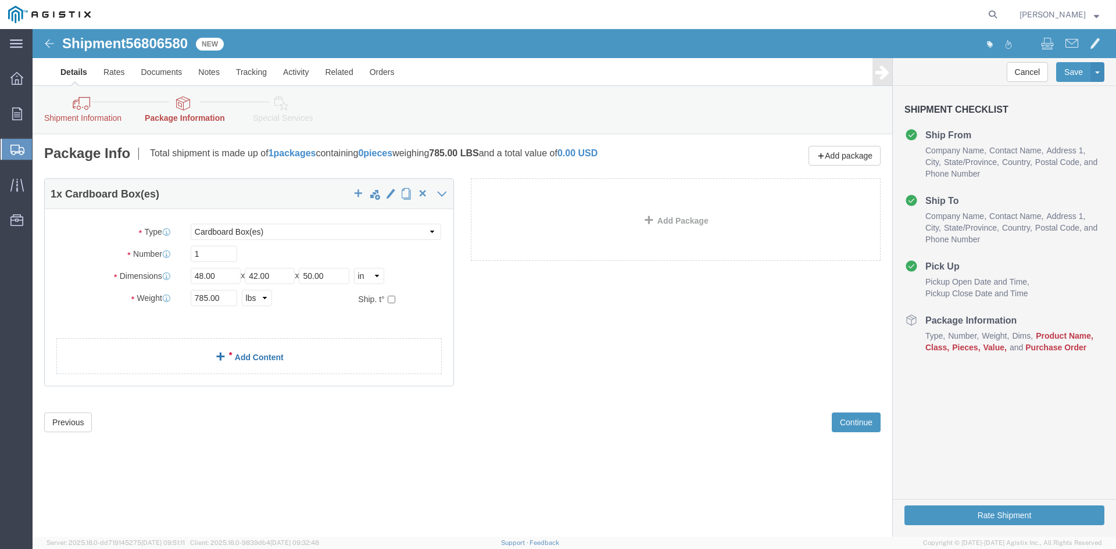
click link "Add Content"
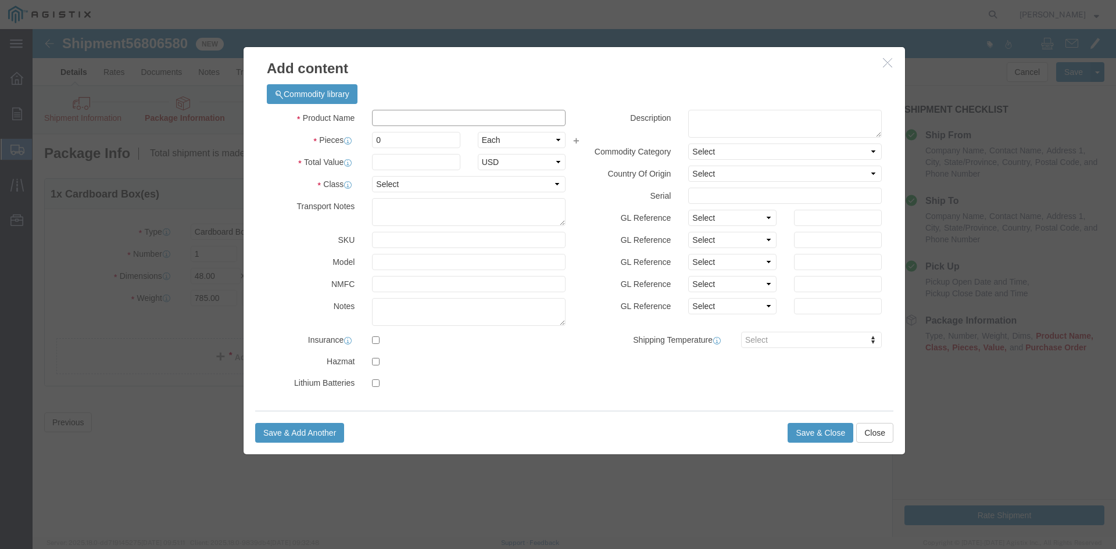
click input "text"
type input "Gas regulators"
click input "0"
type input "6"
click input "text"
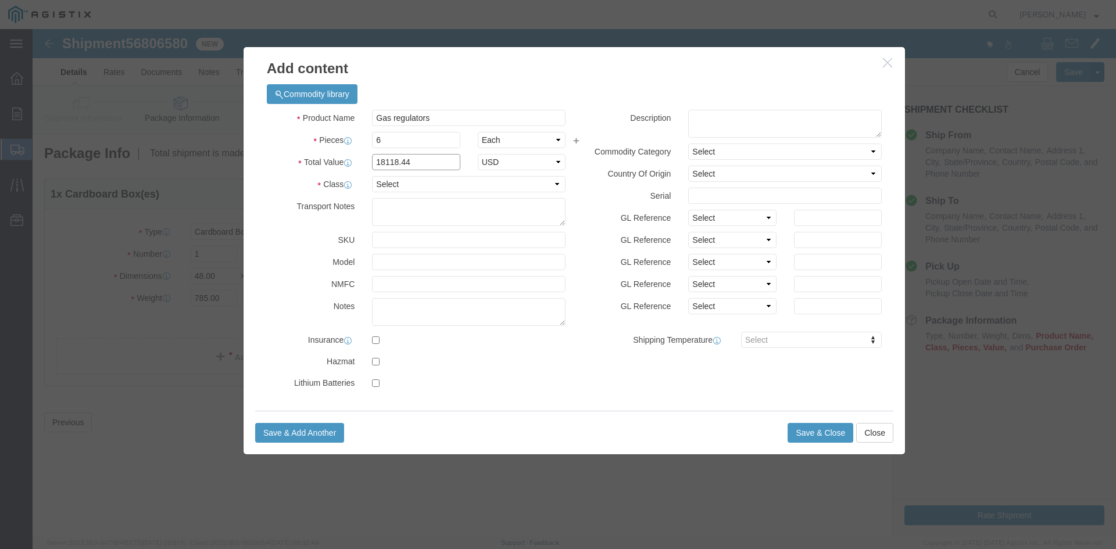
type input "18118.44"
click select "Select 50 55 60 65 70 85 92.5 100 125 175 250 300 400"
select select "55"
click select "Select 50 55 60 65 70 85 92.5 100 125 175 250 300 400"
click textarea
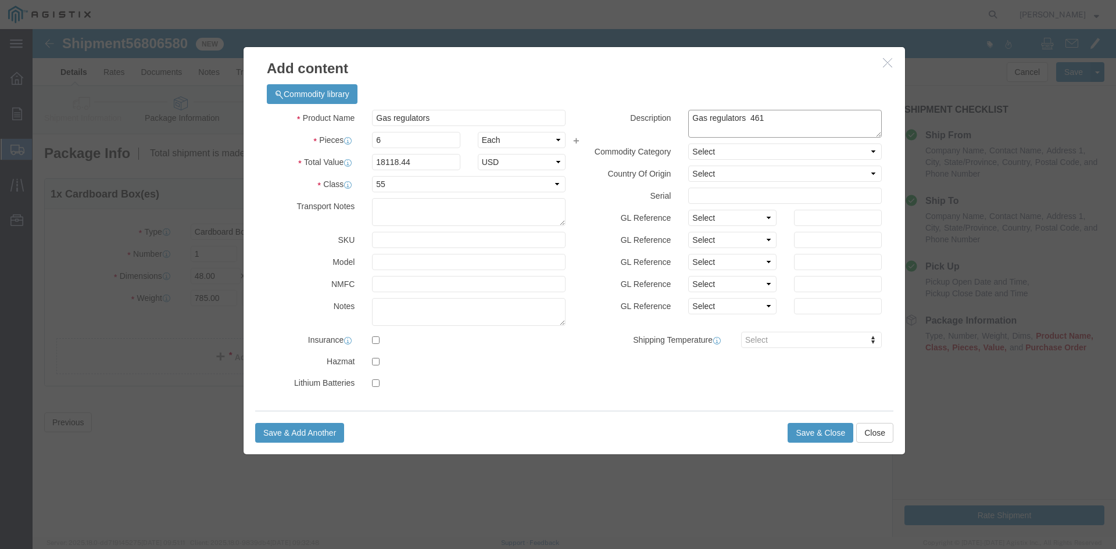
type textarea "Gas regulators 461"
click select "Select"
click select "Select [GEOGRAPHIC_DATA] [GEOGRAPHIC_DATA] [GEOGRAPHIC_DATA] [GEOGRAPHIC_DATA] …"
select select "US"
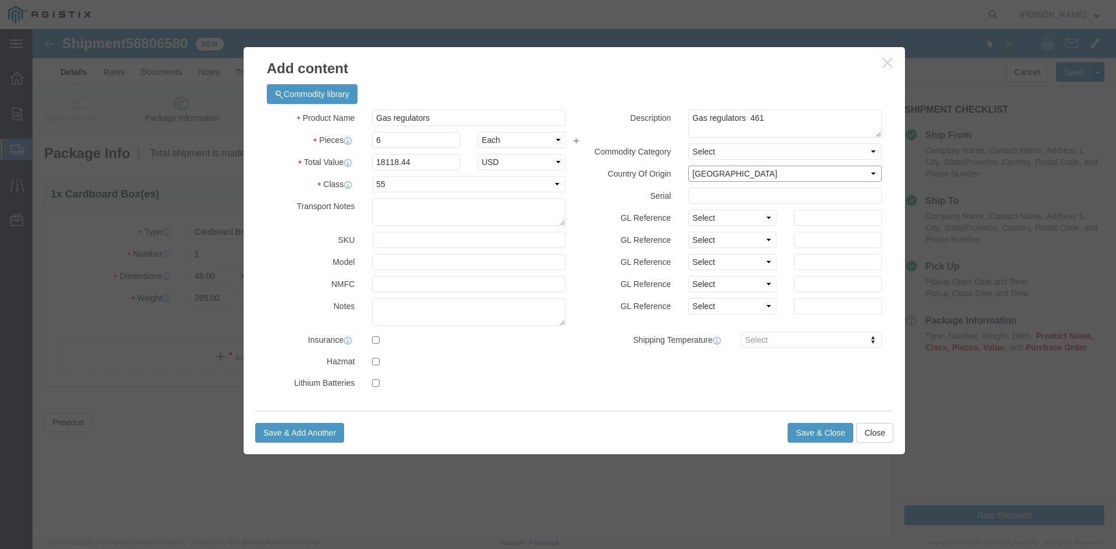
click select "Select [GEOGRAPHIC_DATA] [GEOGRAPHIC_DATA] [GEOGRAPHIC_DATA] [GEOGRAPHIC_DATA] …"
click button "Save & Close"
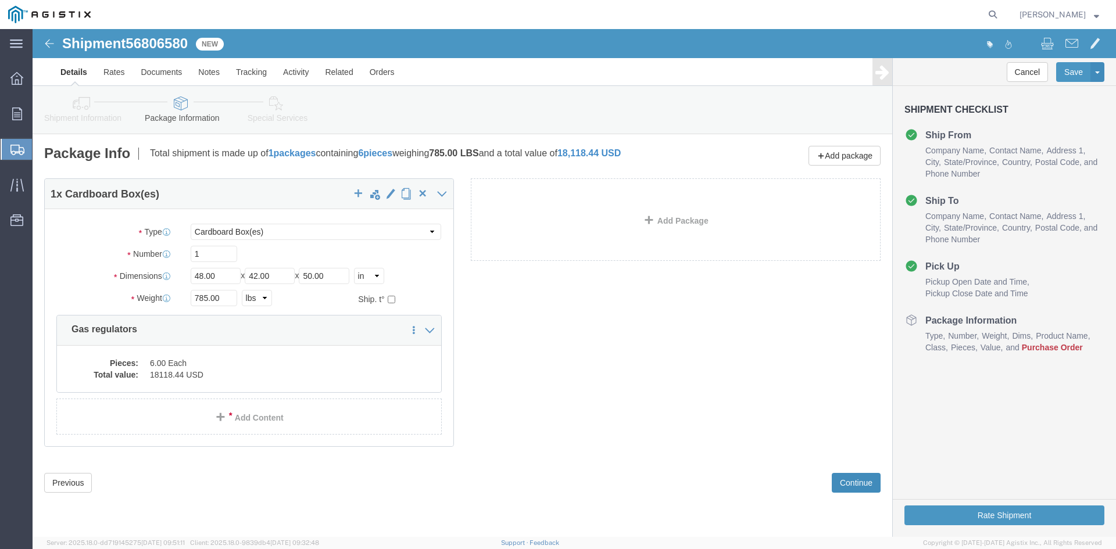
click button "Continue"
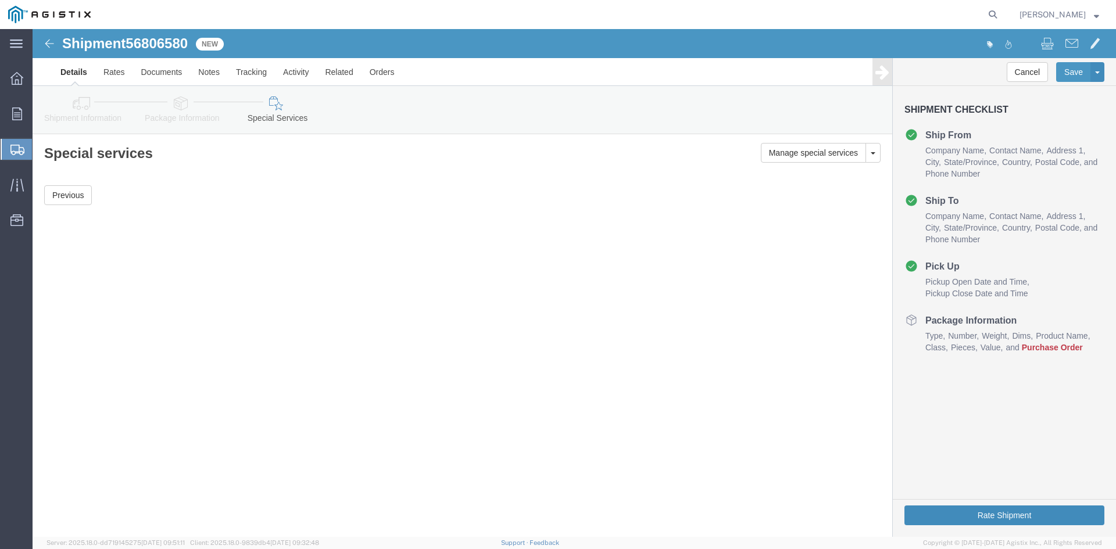
click button "Rate Shipment"
click icon
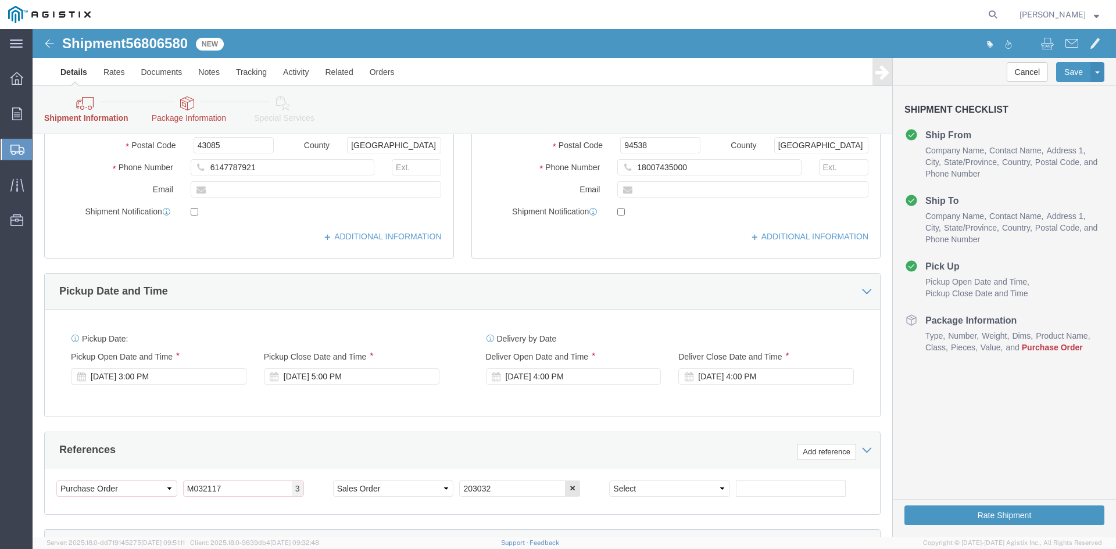
scroll to position [407, 0]
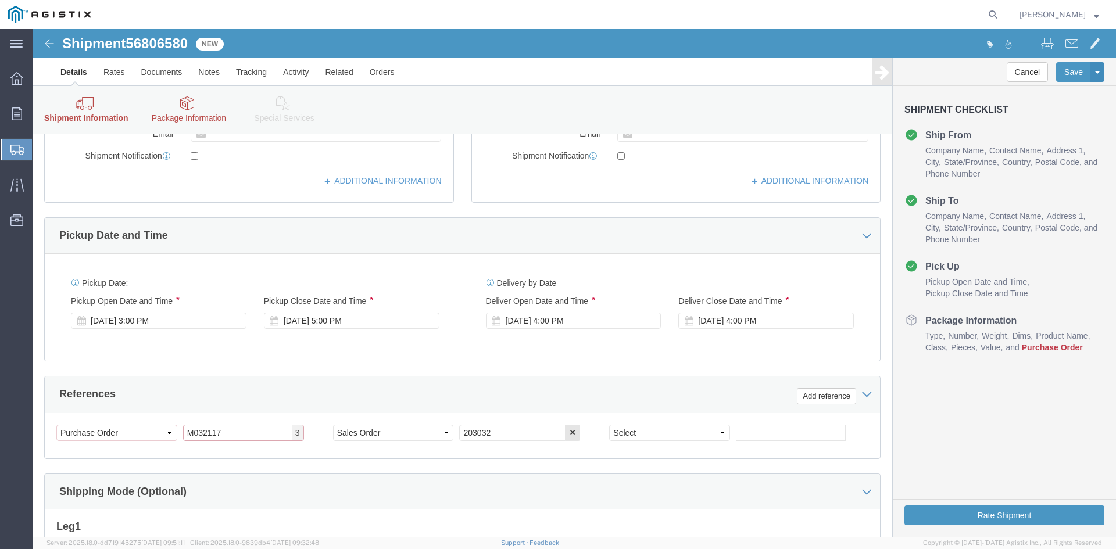
drag, startPoint x: 191, startPoint y: 399, endPoint x: 128, endPoint y: 402, distance: 62.8
click div "Select Account Type Activity ID Airline Appointment Number ASN Batch Request # …"
paste input "3501399314"
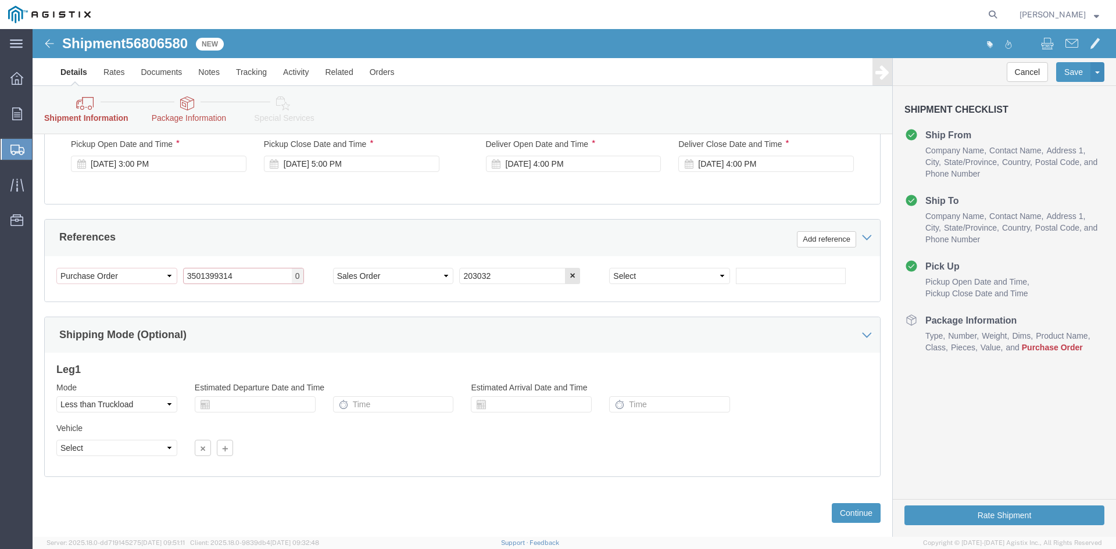
scroll to position [585, 0]
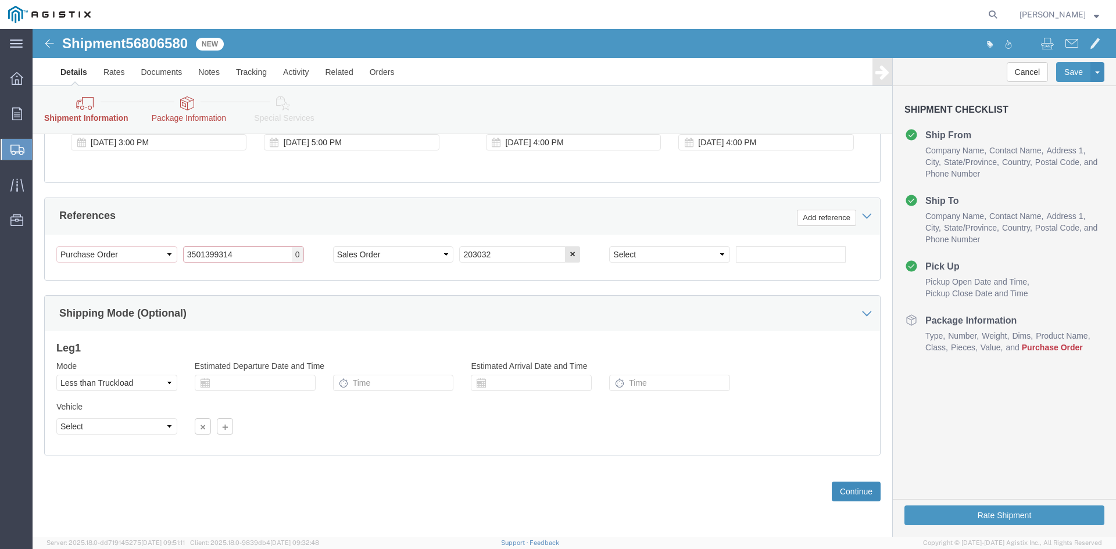
type input "3501399314"
click button "Continue"
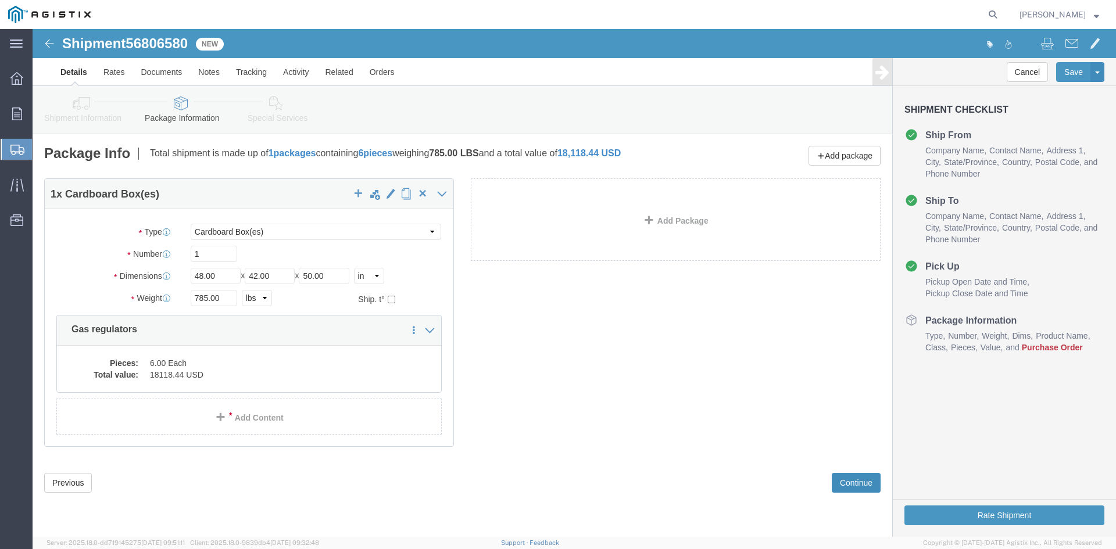
click button "Continue"
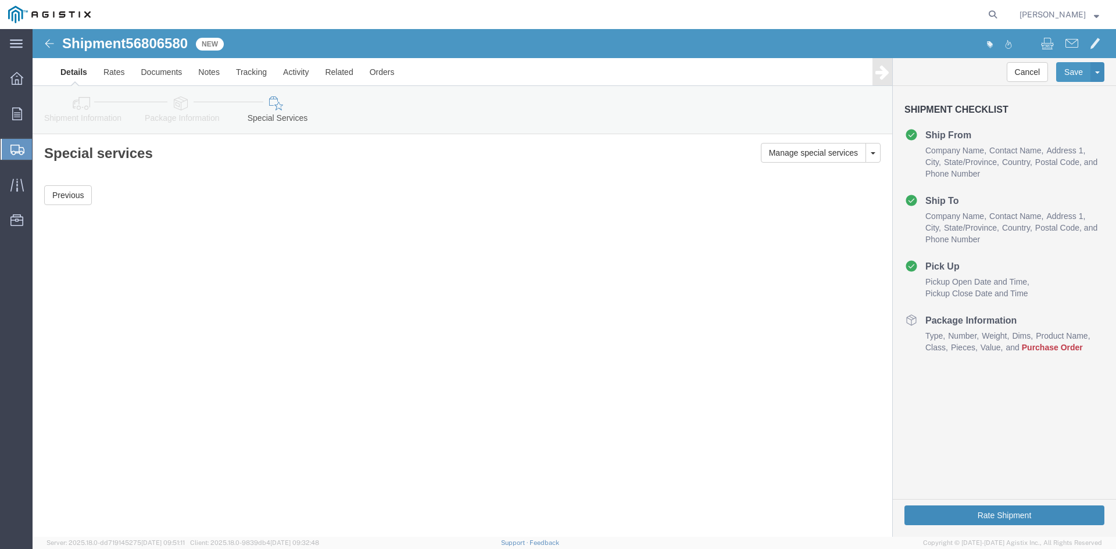
click button "Rate Shipment"
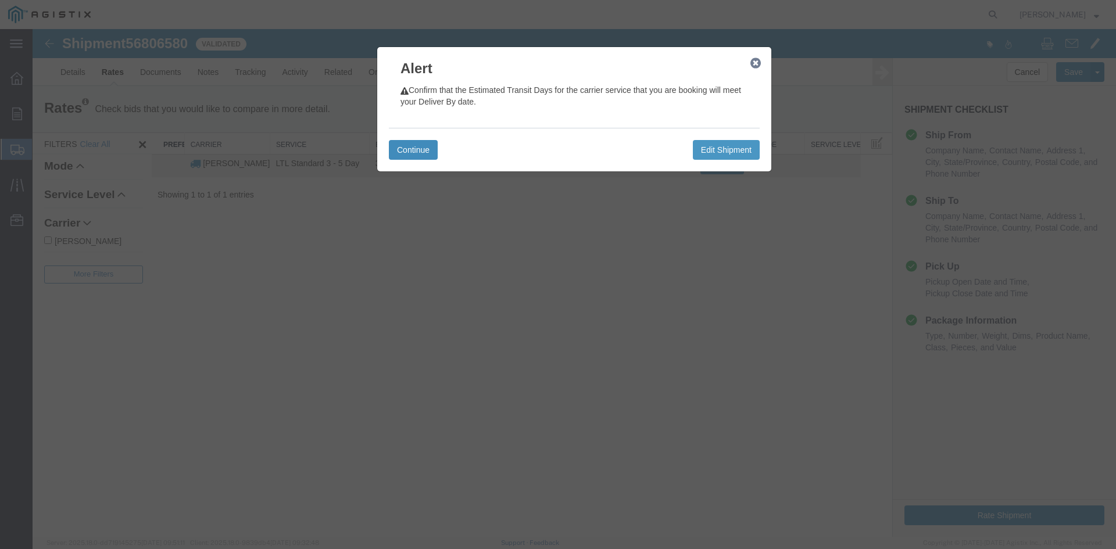
click at [414, 149] on button "Continue" at bounding box center [413, 150] width 49 height 20
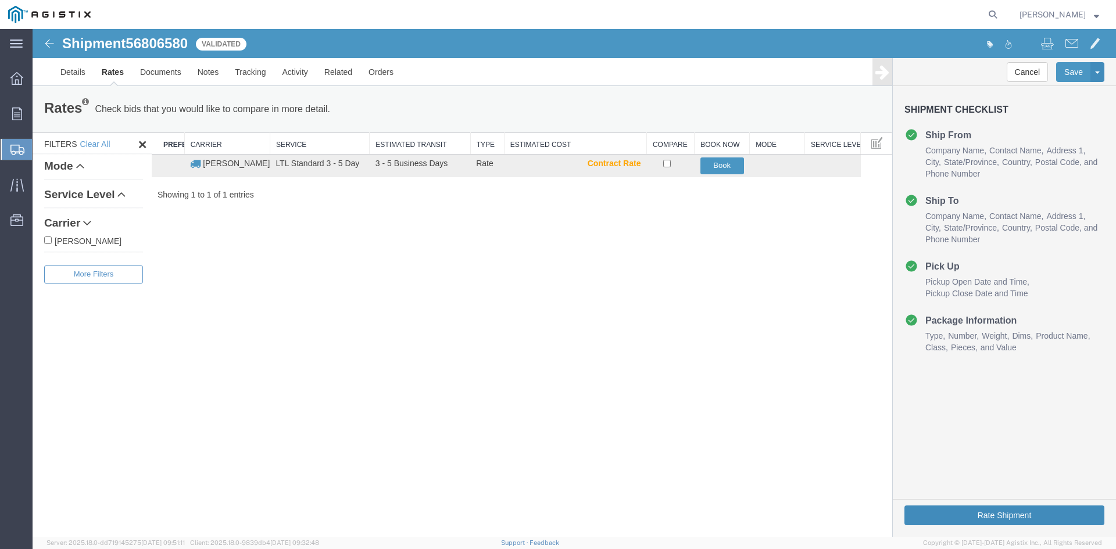
click at [926, 517] on button "Rate Shipment" at bounding box center [1004, 516] width 200 height 20
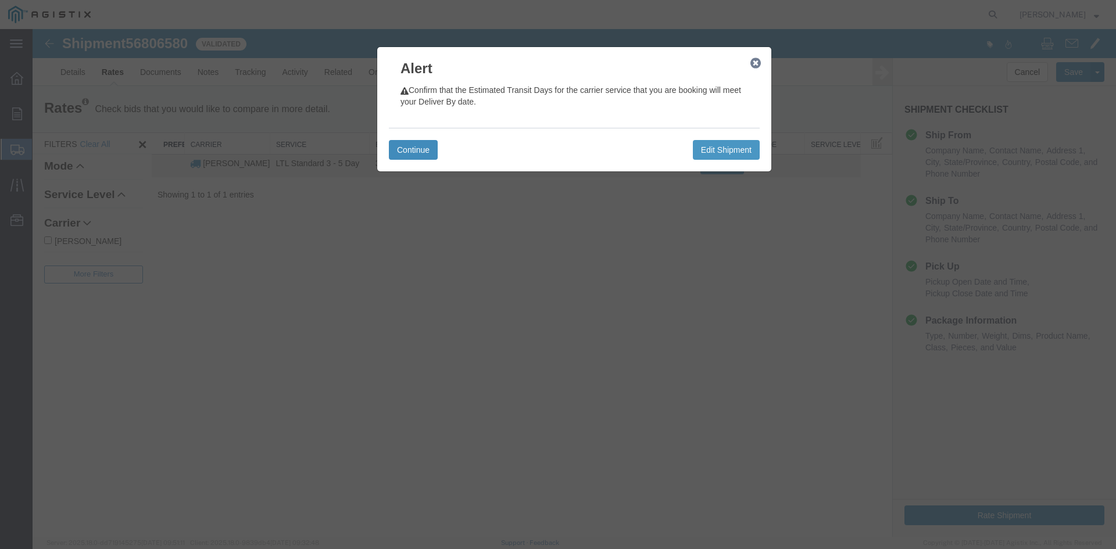
click at [395, 145] on button "Continue" at bounding box center [413, 150] width 49 height 20
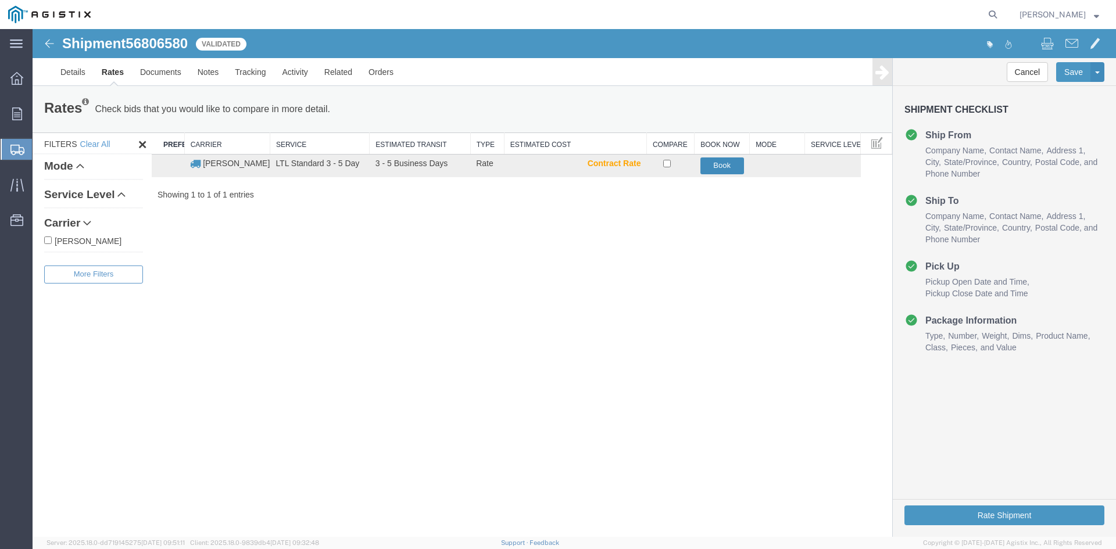
drag, startPoint x: 378, startPoint y: 230, endPoint x: 718, endPoint y: 166, distance: 345.9
click at [718, 166] on button "Book" at bounding box center [722, 165] width 44 height 17
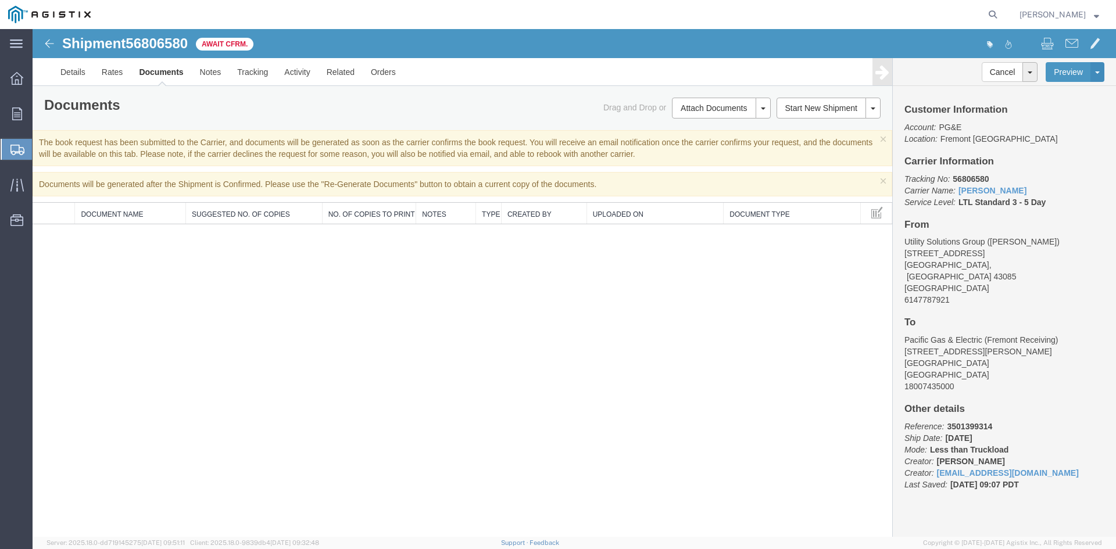
click at [611, 214] on th "Uploaded On" at bounding box center [654, 214] width 137 height 22
